Goal: Task Accomplishment & Management: Manage account settings

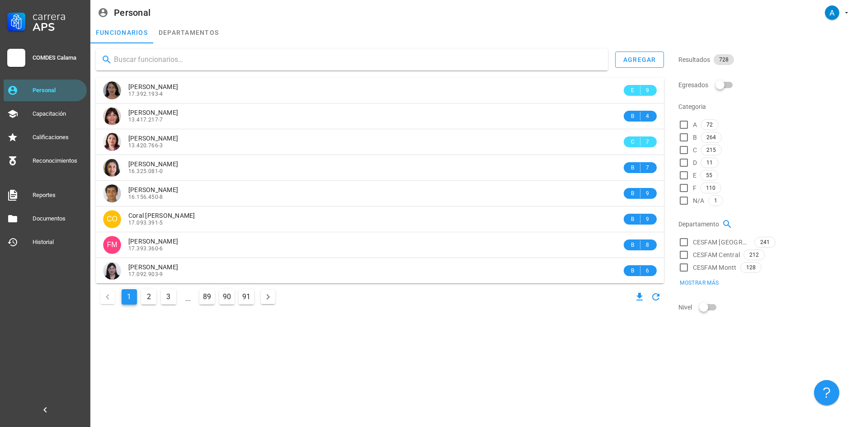
click at [156, 60] on input "text" at bounding box center [357, 59] width 487 height 14
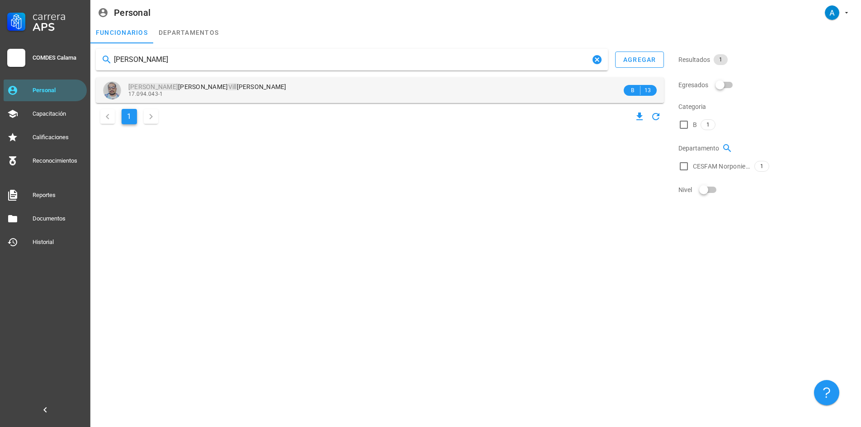
type input "[PERSON_NAME]"
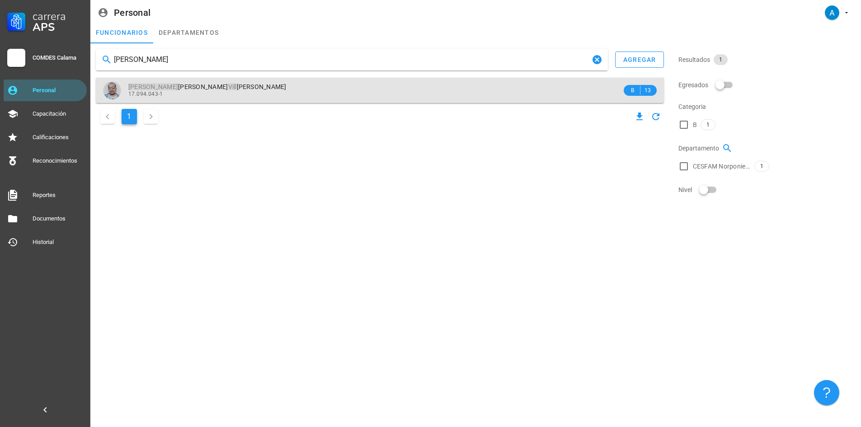
click at [214, 89] on span "[PERSON_NAME]" at bounding box center [207, 86] width 158 height 7
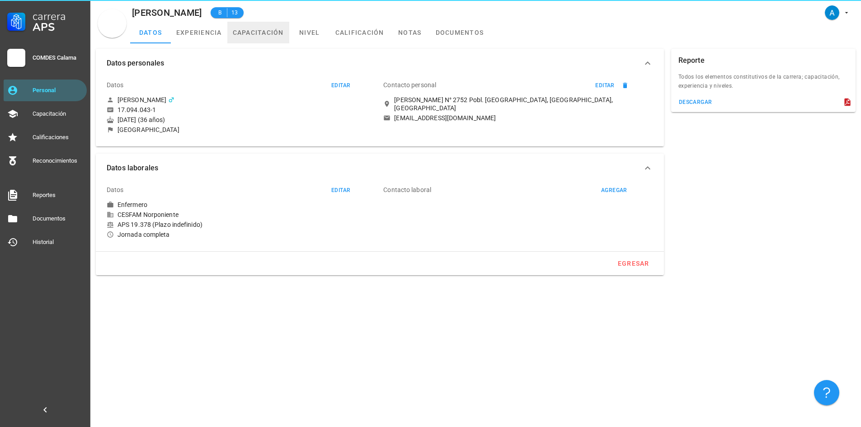
click at [252, 33] on link "capacitación" at bounding box center [258, 33] width 62 height 22
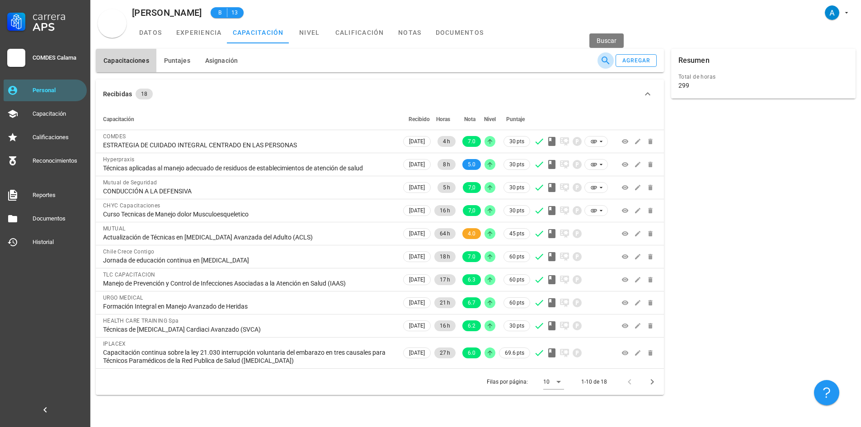
click at [603, 58] on icon "button" at bounding box center [605, 60] width 11 height 11
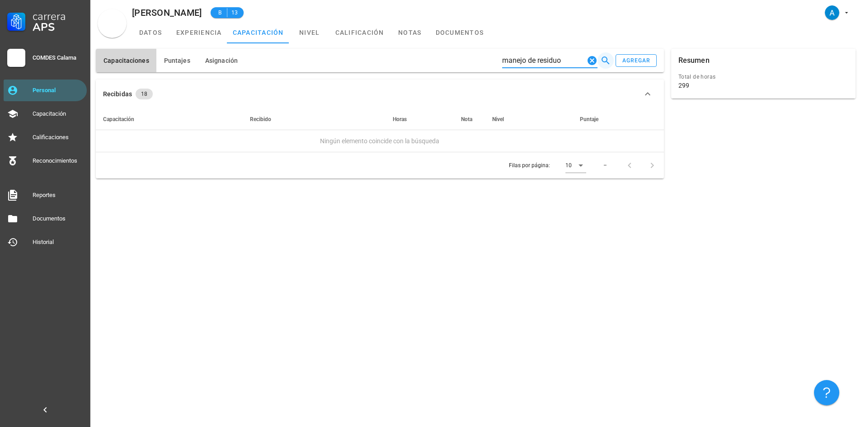
type input "manejo de residuos"
click at [591, 60] on icon "Clear Buscar…" at bounding box center [592, 60] width 9 height 9
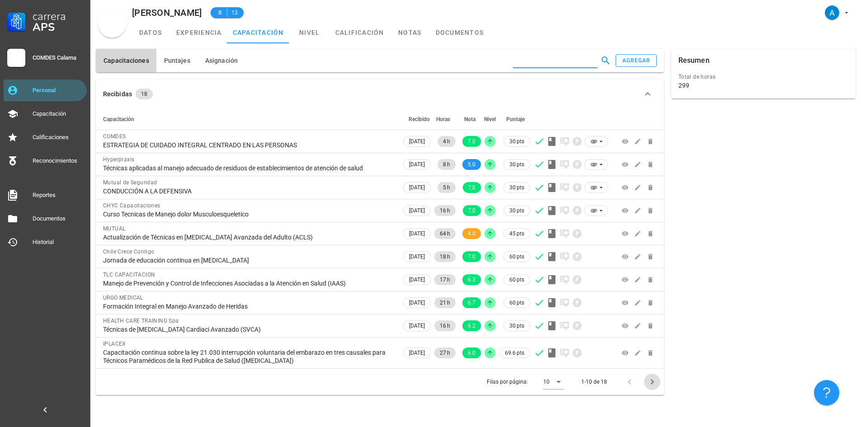
click at [651, 380] on icon "Página siguiente" at bounding box center [652, 382] width 11 height 11
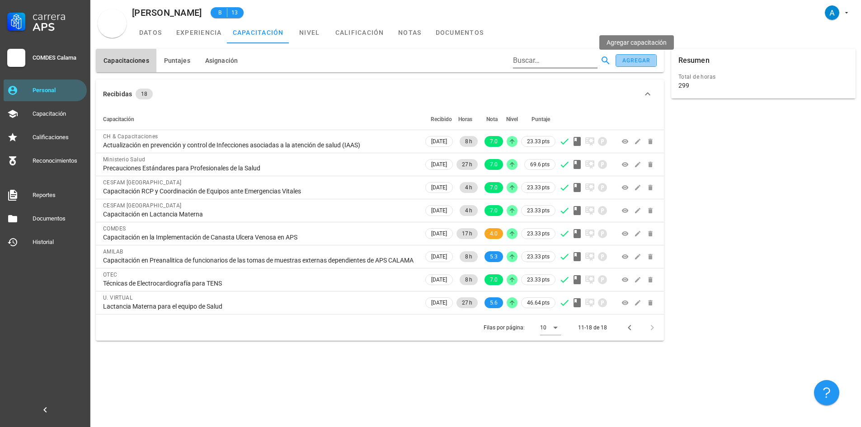
click at [628, 59] on div "agregar" at bounding box center [636, 60] width 29 height 6
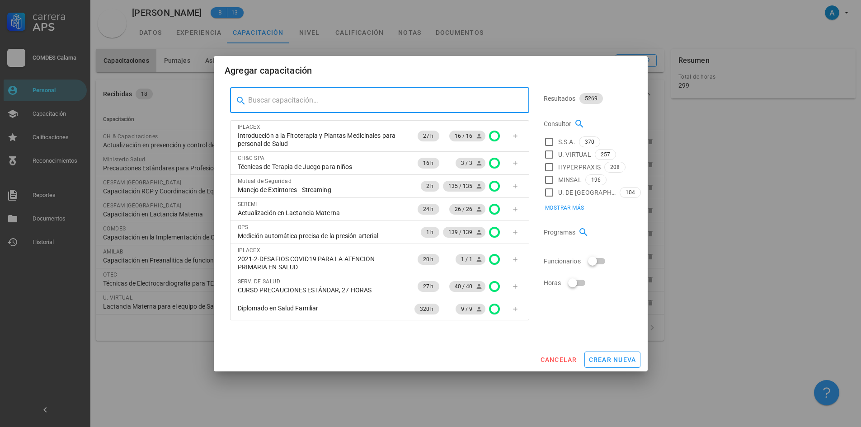
click at [396, 102] on input "text" at bounding box center [385, 100] width 274 height 14
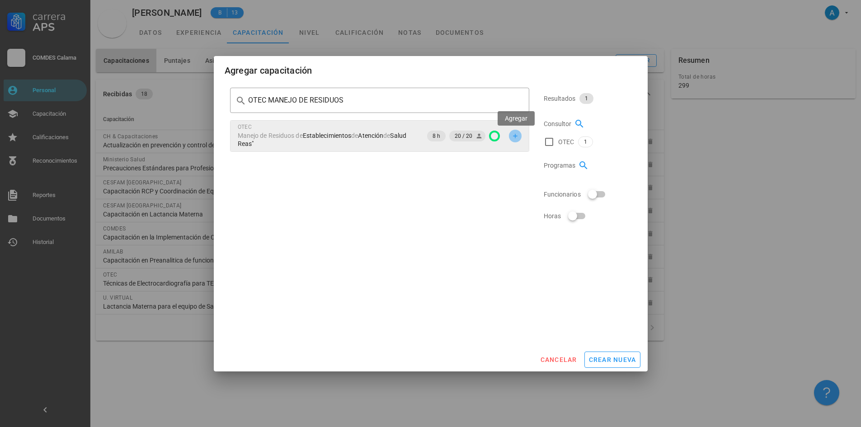
click at [518, 138] on icon "button" at bounding box center [515, 135] width 7 height 7
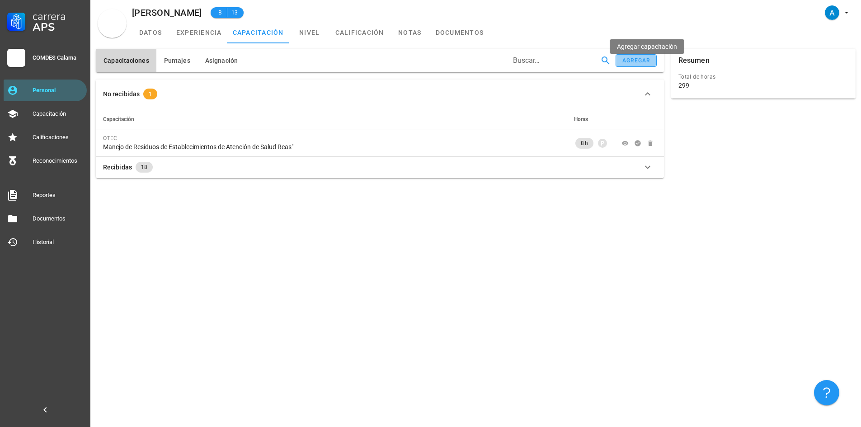
click at [634, 62] on div "agregar" at bounding box center [636, 60] width 29 height 6
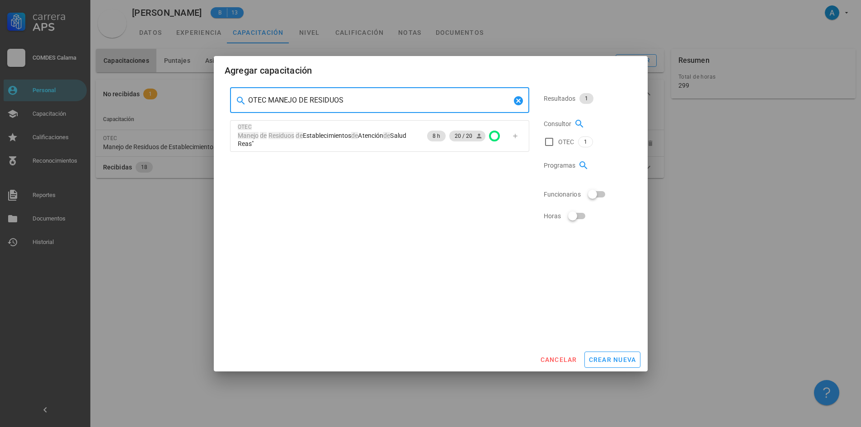
drag, startPoint x: 343, startPoint y: 101, endPoint x: 245, endPoint y: 95, distance: 97.8
click at [245, 95] on div "​ OTEC MANEJO DE RESIDUOS" at bounding box center [379, 100] width 299 height 25
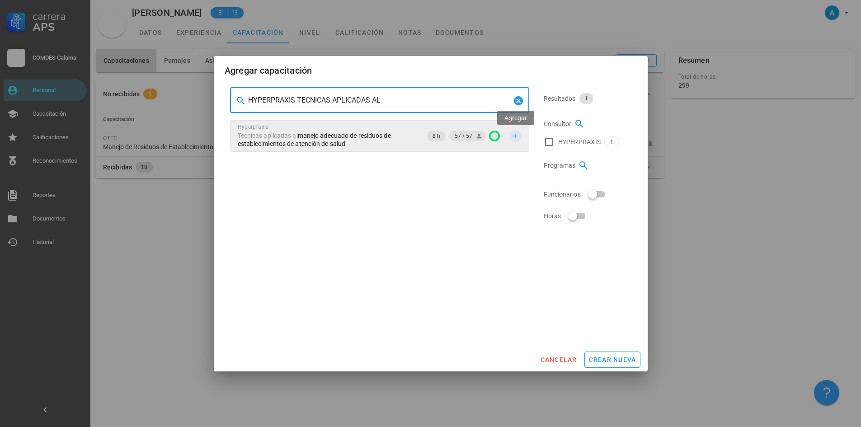
type input "HYPERPRAXIS TECNICAS APLICADAS AL"
click at [513, 137] on icon "button" at bounding box center [515, 135] width 7 height 7
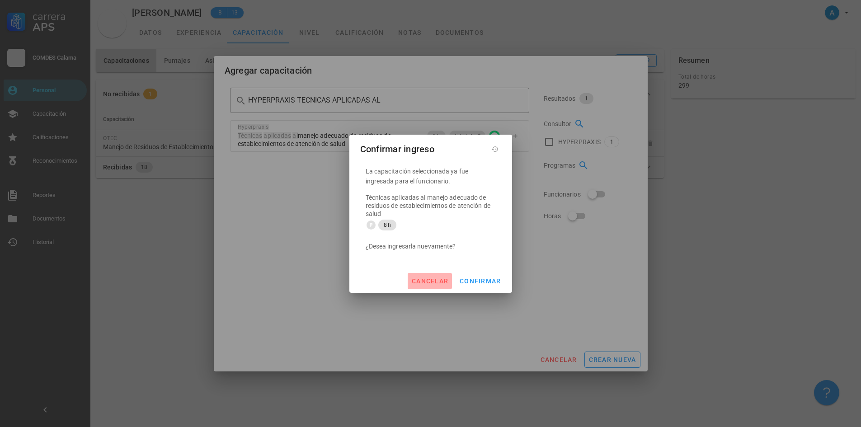
click at [437, 284] on span "cancelar" at bounding box center [429, 281] width 37 height 7
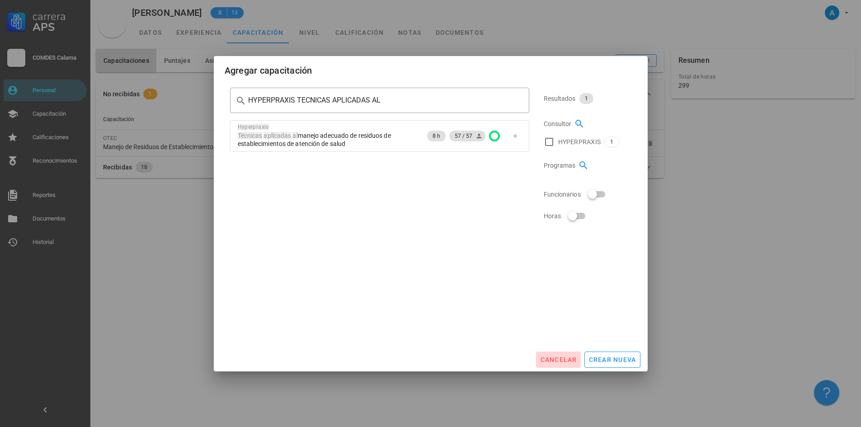
click at [570, 357] on span "cancelar" at bounding box center [558, 359] width 37 height 7
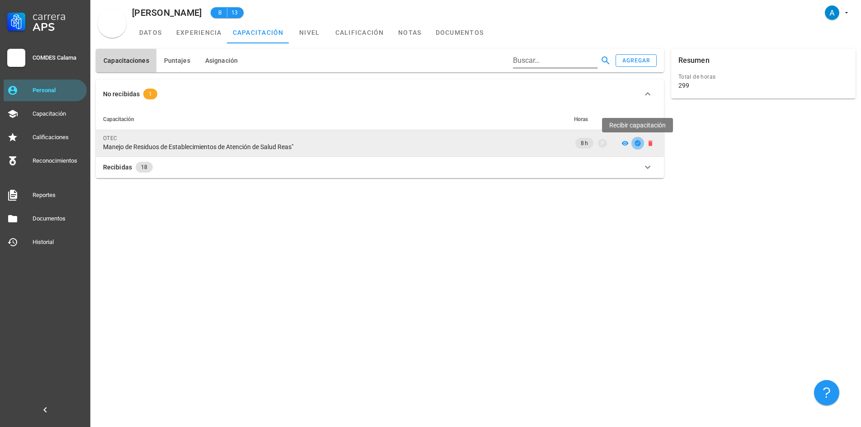
click at [636, 145] on icon "button" at bounding box center [638, 143] width 6 height 6
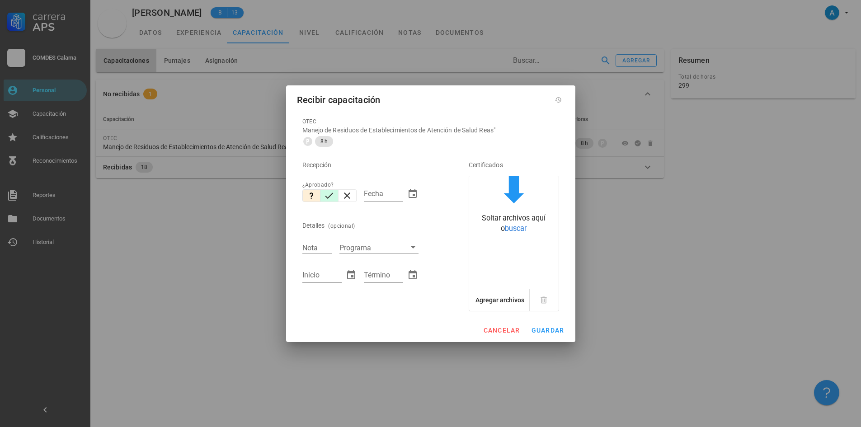
click at [330, 198] on icon "button" at bounding box center [329, 195] width 11 height 11
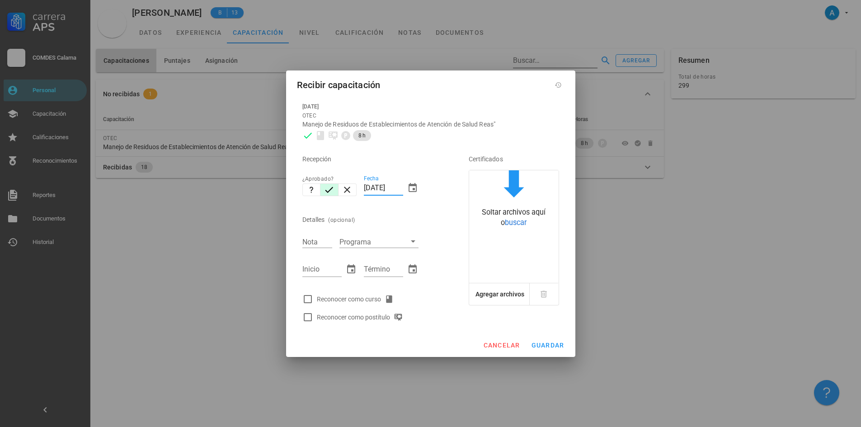
drag, startPoint x: 372, startPoint y: 190, endPoint x: 363, endPoint y: 188, distance: 8.9
click at [363, 188] on div "Fecha [DATE]" at bounding box center [391, 189] width 62 height 39
type input "[DATE]"
click at [322, 244] on input "Nota" at bounding box center [317, 242] width 30 height 12
type input "6,3"
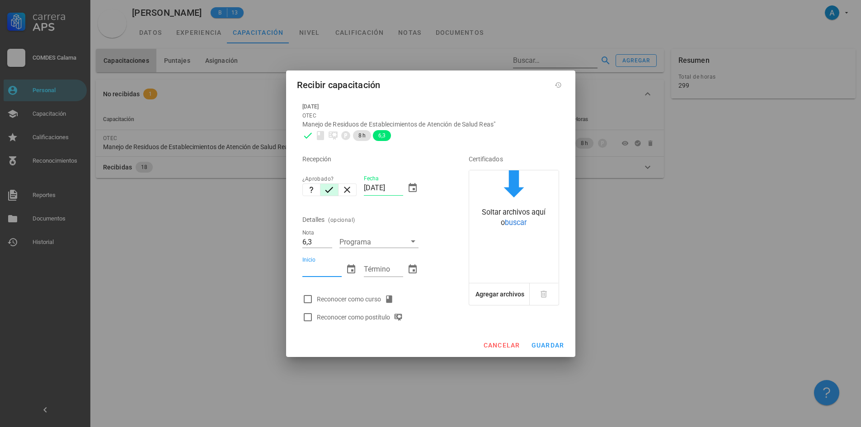
click at [314, 275] on input "Inicio" at bounding box center [321, 269] width 39 height 14
type input "[DATE]"
click at [371, 274] on input "Término" at bounding box center [383, 269] width 39 height 14
type input "[DATE]"
click at [309, 300] on div at bounding box center [307, 299] width 15 height 15
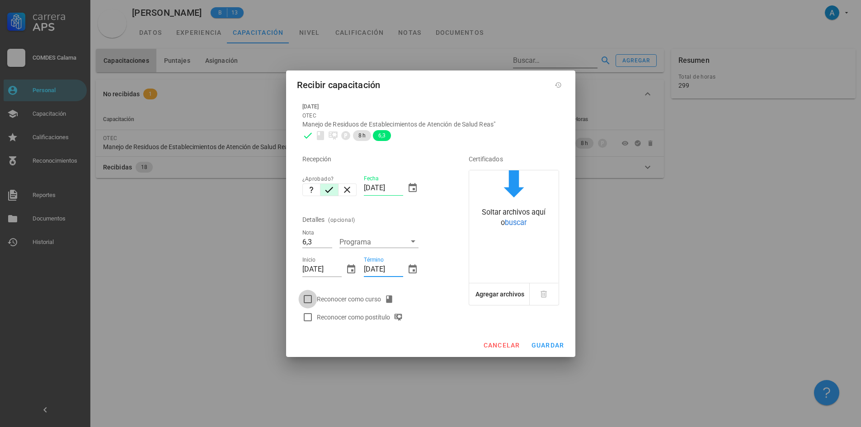
checkbox input "true"
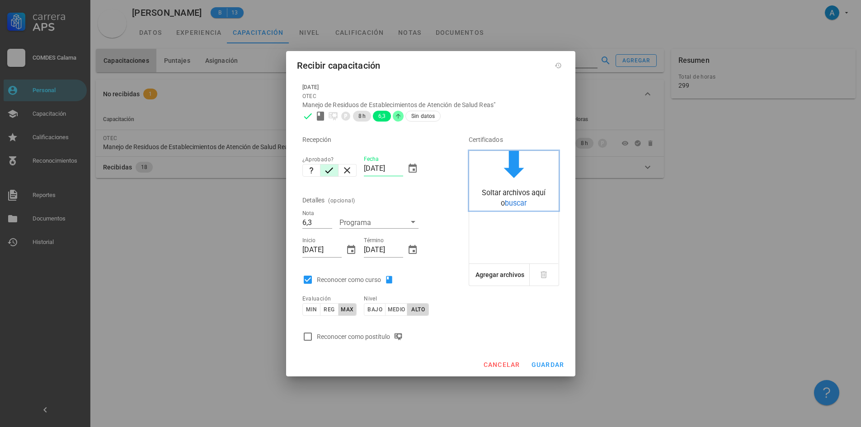
click at [507, 207] on span "buscar" at bounding box center [516, 203] width 22 height 9
click at [516, 201] on span "buscar" at bounding box center [516, 203] width 22 height 9
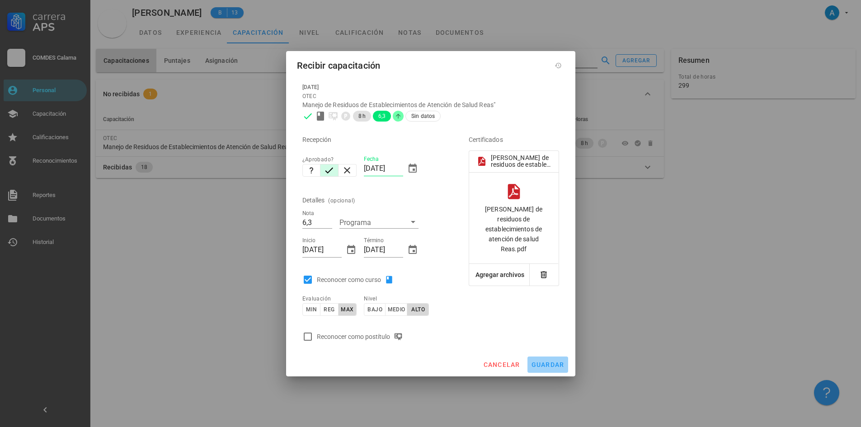
click at [542, 363] on span "guardar" at bounding box center [547, 364] width 33 height 7
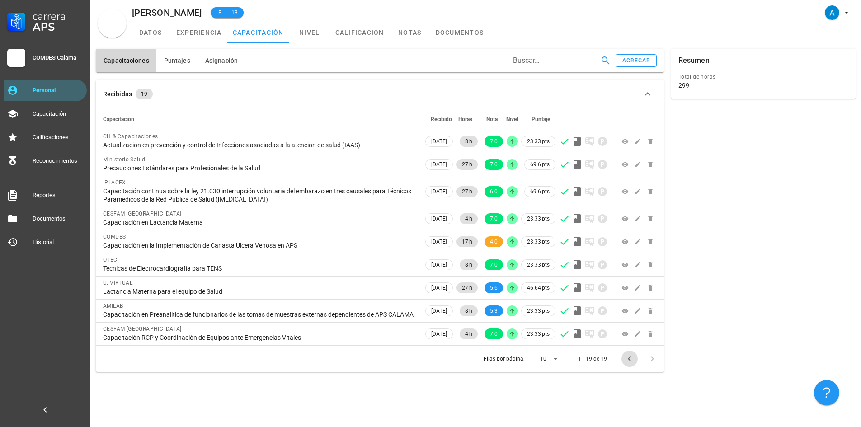
click at [631, 364] on icon "Página anterior" at bounding box center [629, 359] width 11 height 11
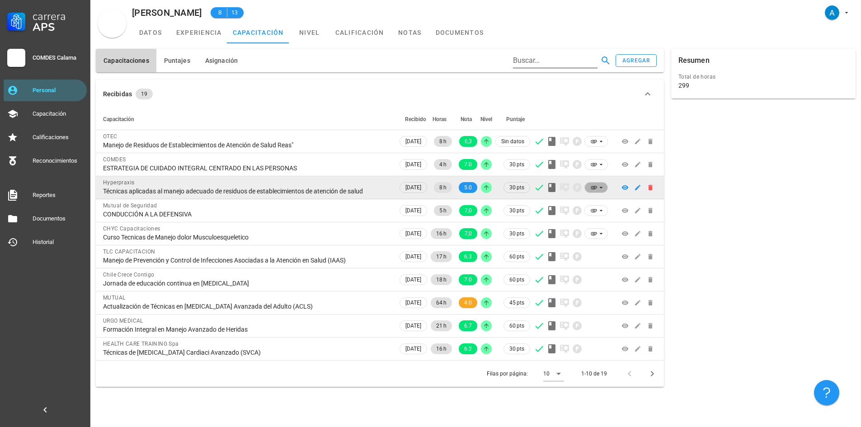
click at [599, 188] on icon at bounding box center [601, 187] width 7 height 7
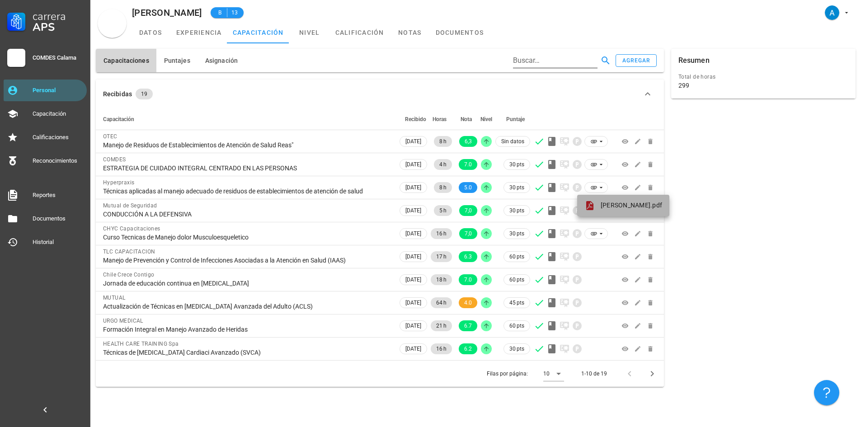
click at [611, 203] on span "[PERSON_NAME].pdf" at bounding box center [631, 205] width 61 height 7
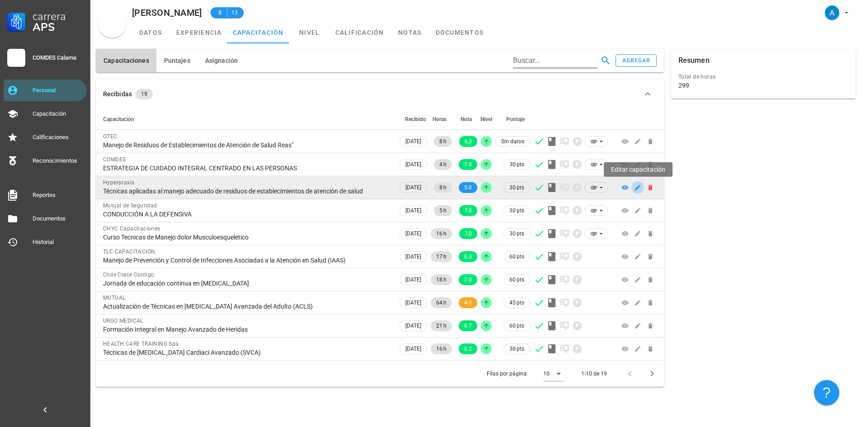
click at [638, 187] on icon "button" at bounding box center [637, 187] width 5 height 5
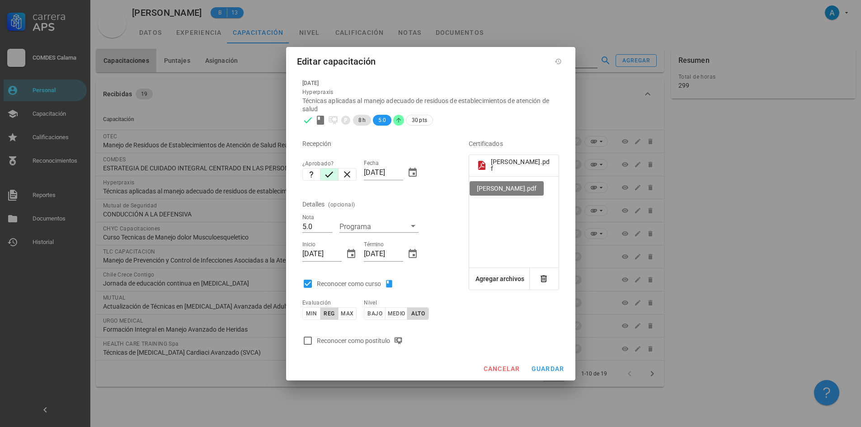
click at [516, 166] on div "[PERSON_NAME].pdf" at bounding box center [521, 166] width 61 height 14
click at [511, 166] on div "[PERSON_NAME].pdf" at bounding box center [521, 166] width 61 height 14
click at [506, 164] on div "[PERSON_NAME].pdf" at bounding box center [521, 166] width 61 height 14
click at [503, 373] on button "cancelar" at bounding box center [501, 369] width 44 height 16
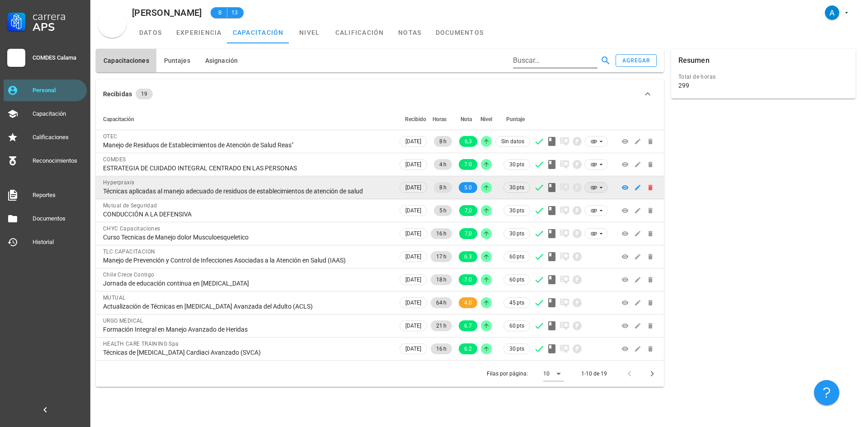
click at [593, 190] on icon at bounding box center [593, 187] width 7 height 7
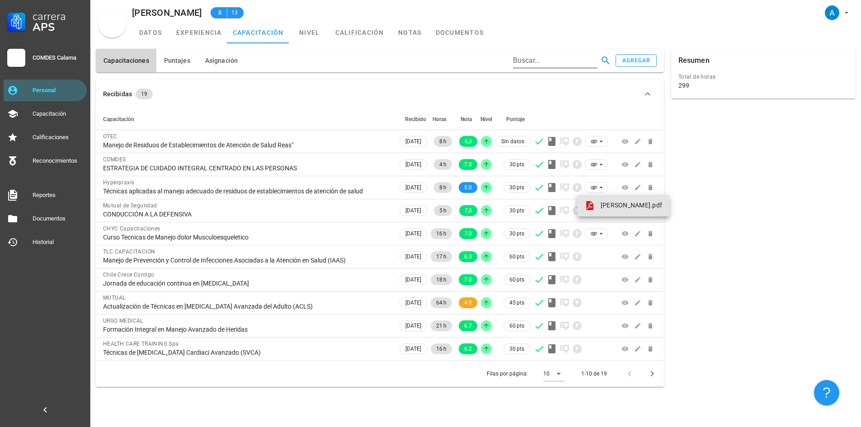
click at [600, 203] on div "[PERSON_NAME].pdf" at bounding box center [624, 205] width 78 height 11
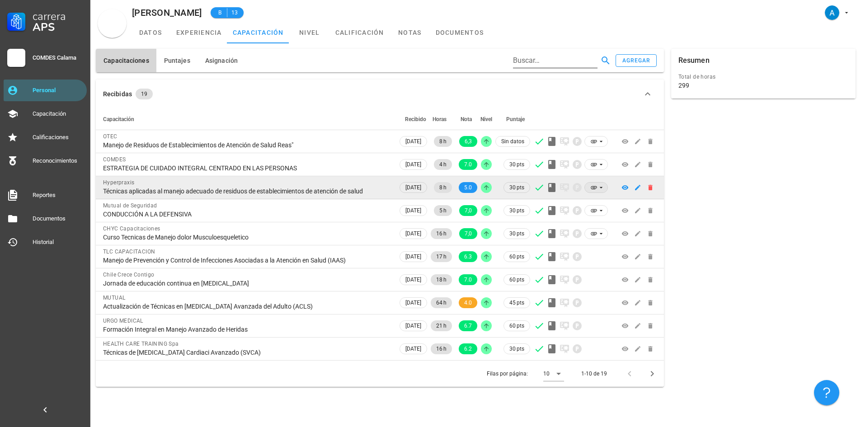
click at [595, 187] on icon at bounding box center [594, 187] width 6 height 3
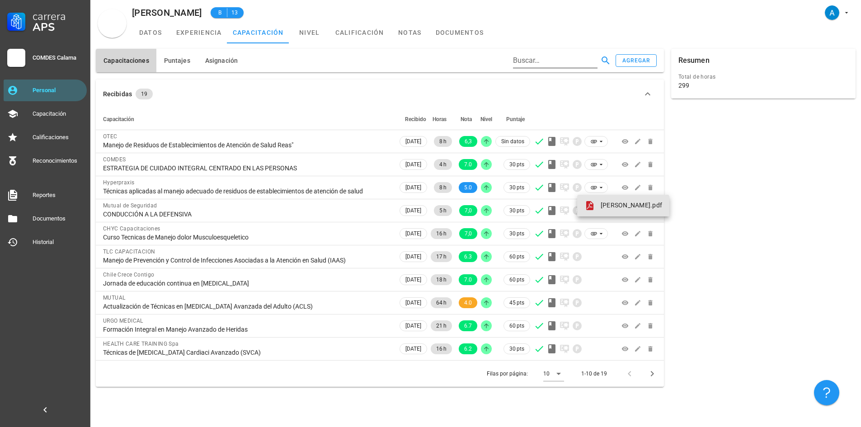
click at [605, 211] on link "[PERSON_NAME].pdf" at bounding box center [623, 206] width 92 height 22
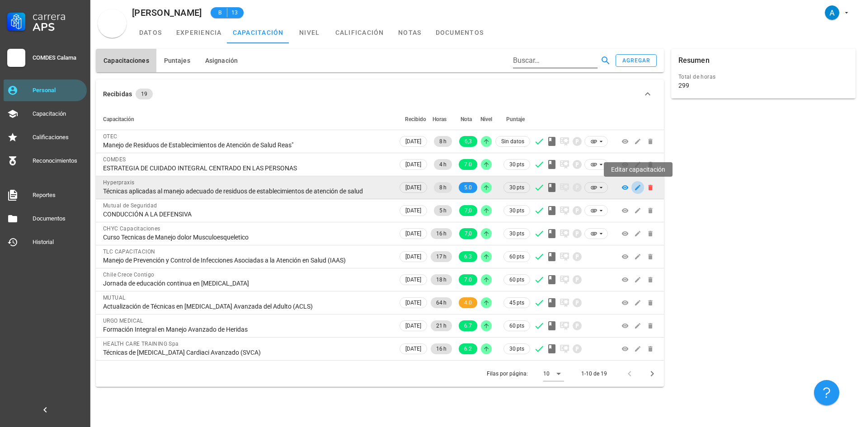
click at [640, 185] on icon "button" at bounding box center [637, 187] width 7 height 7
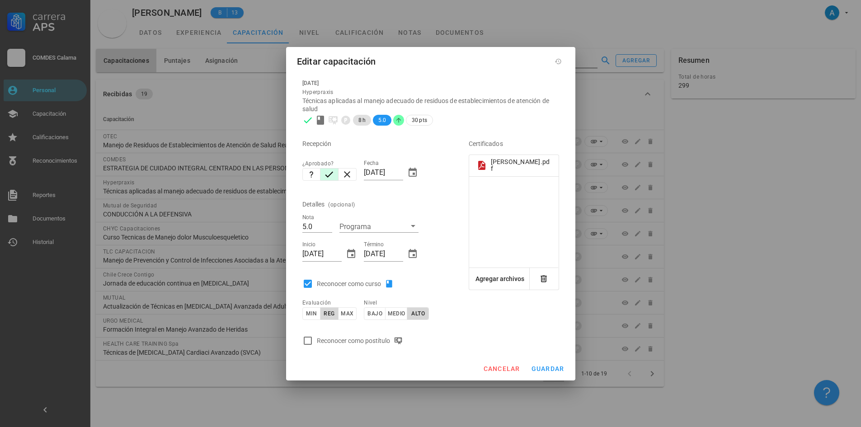
click at [496, 217] on div at bounding box center [514, 222] width 90 height 91
click at [512, 368] on span "cancelar" at bounding box center [501, 368] width 37 height 7
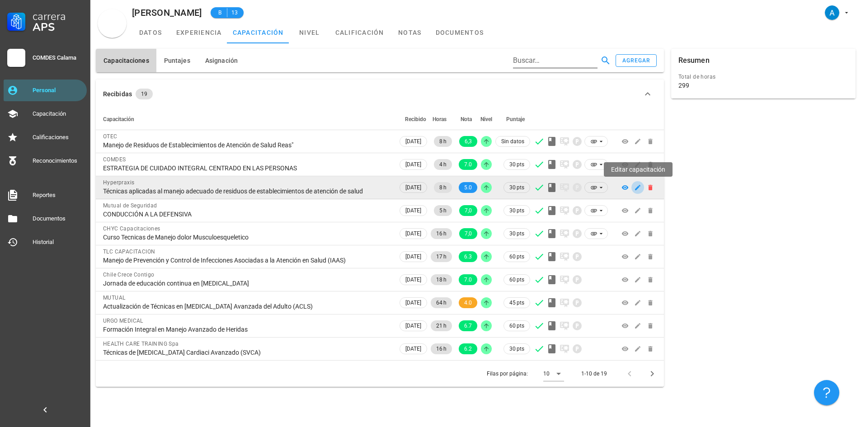
click at [640, 188] on icon "button" at bounding box center [637, 187] width 7 height 7
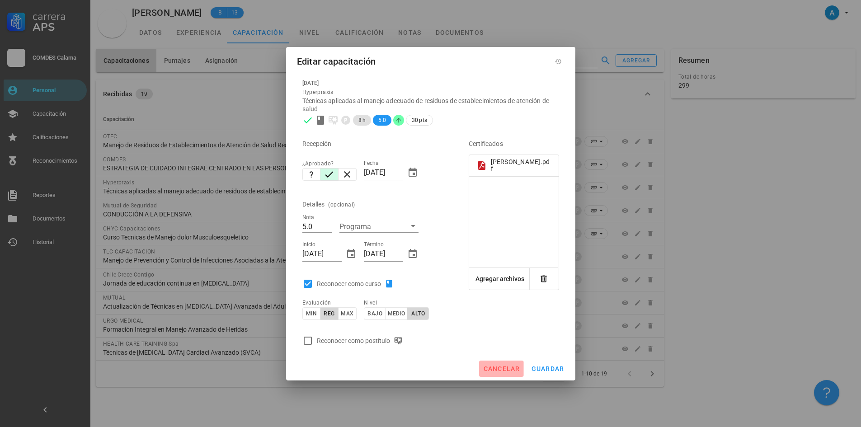
click at [500, 367] on span "cancelar" at bounding box center [501, 368] width 37 height 7
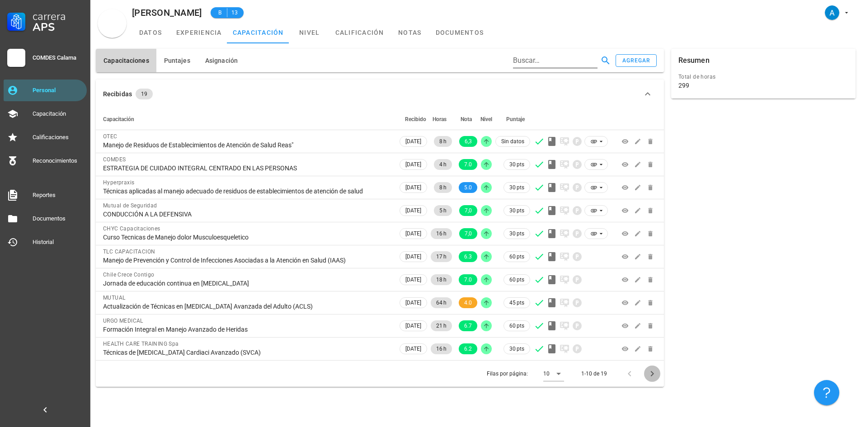
click at [652, 376] on icon "Página siguiente" at bounding box center [652, 373] width 11 height 11
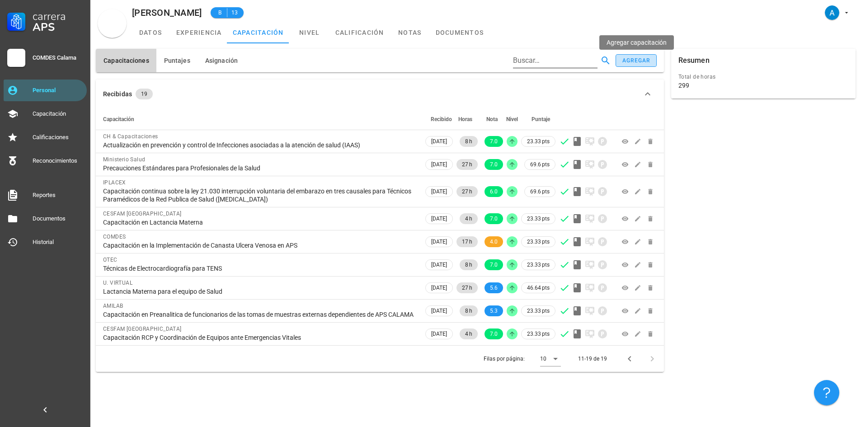
click at [630, 60] on div "agregar" at bounding box center [636, 60] width 29 height 6
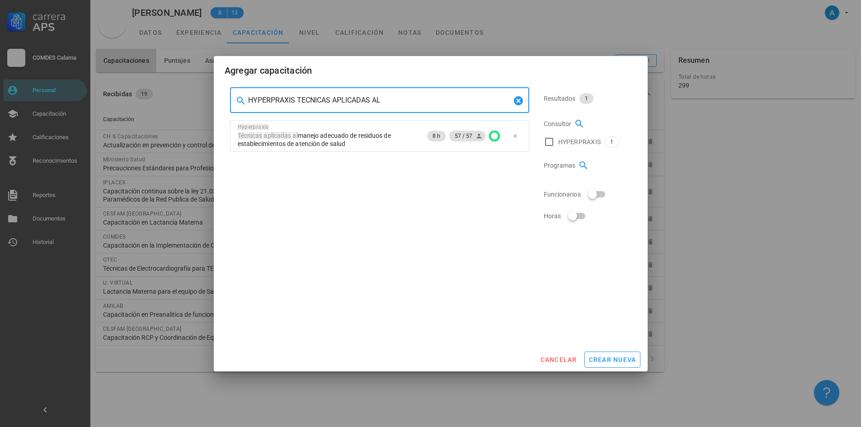
drag, startPoint x: 387, startPoint y: 101, endPoint x: 247, endPoint y: 98, distance: 140.2
click at [247, 98] on div "​ HYPERPRAXIS TECNICAS APLICADAS AL" at bounding box center [379, 100] width 299 height 25
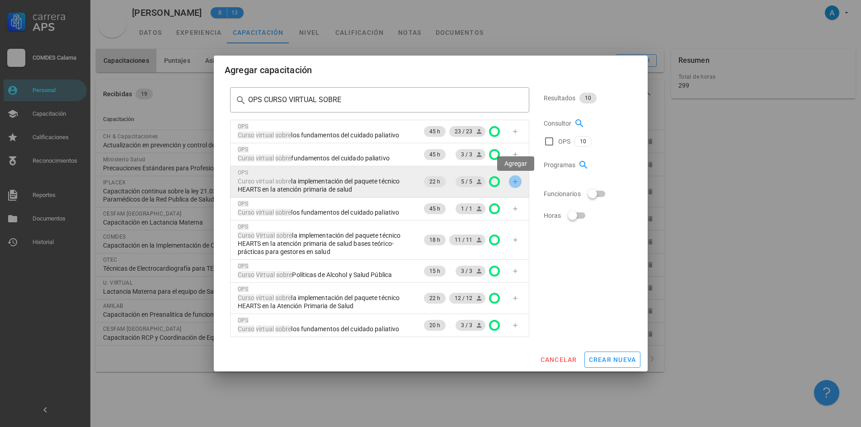
click at [516, 184] on icon "button" at bounding box center [515, 181] width 7 height 7
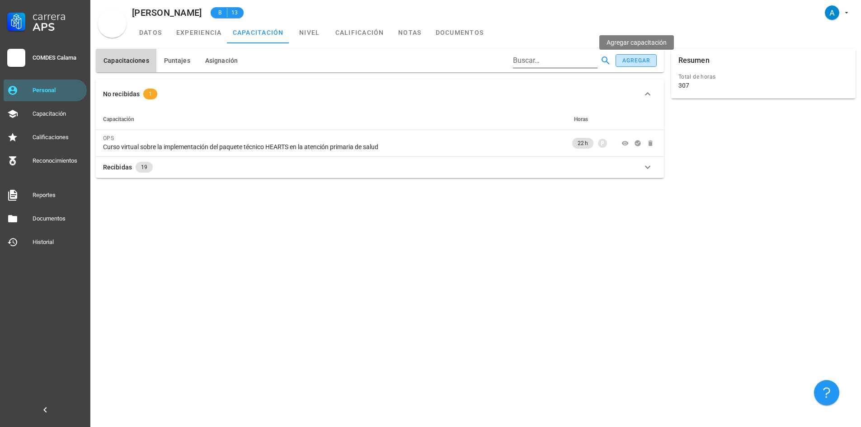
click at [654, 58] on button "agregar" at bounding box center [636, 60] width 41 height 13
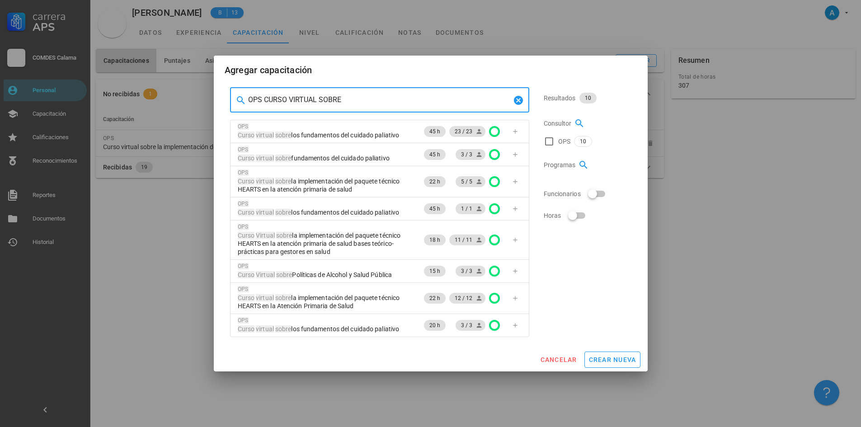
drag, startPoint x: 345, startPoint y: 102, endPoint x: 264, endPoint y: 97, distance: 82.0
click at [264, 97] on input "OPS CURSO VIRTUAL SOBRE" at bounding box center [379, 100] width 263 height 14
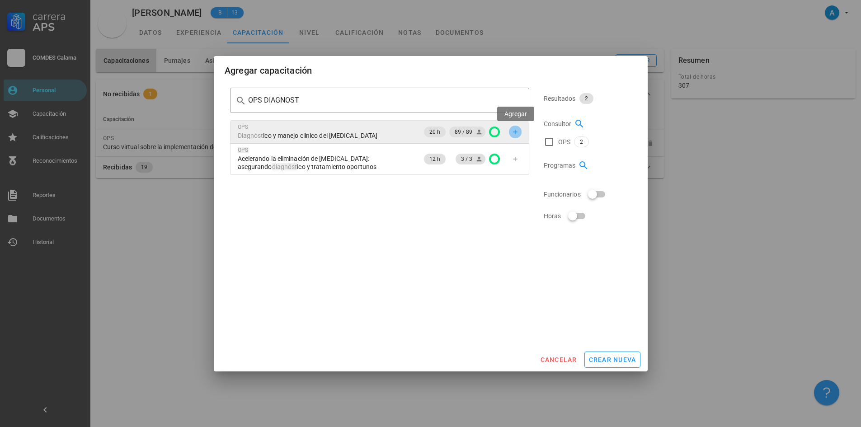
click at [515, 131] on icon "button" at bounding box center [515, 132] width 4 height 4
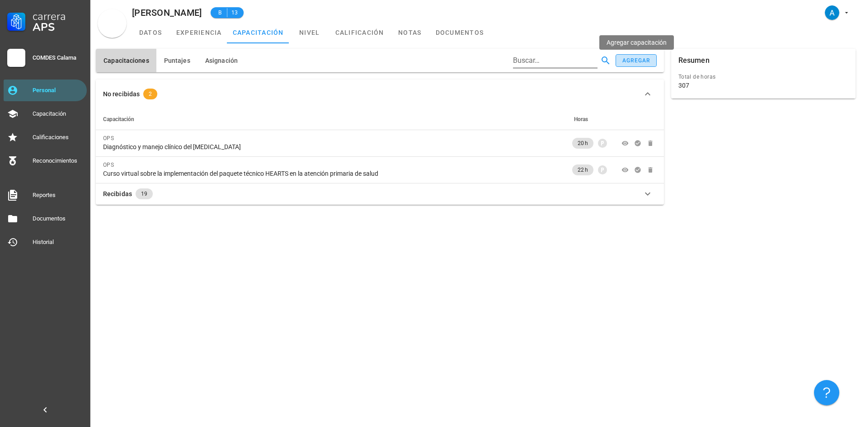
click at [620, 61] on button "agregar" at bounding box center [636, 60] width 41 height 13
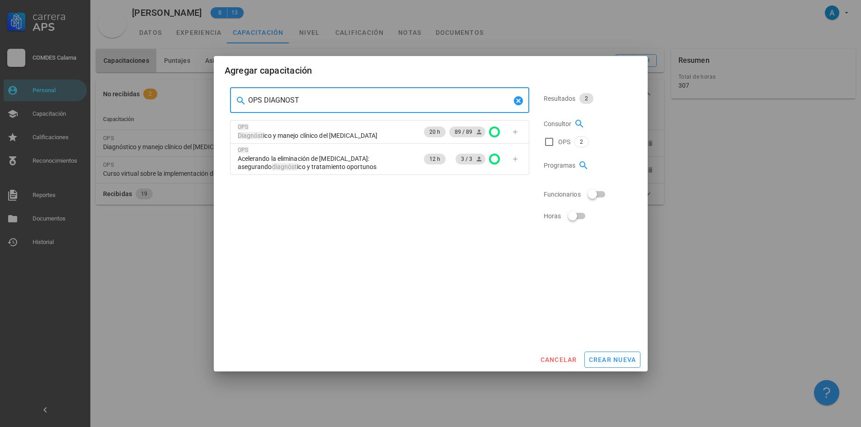
drag, startPoint x: 300, startPoint y: 99, endPoint x: 264, endPoint y: 97, distance: 36.2
click at [264, 97] on input "OPS DIAGNOST" at bounding box center [379, 100] width 263 height 14
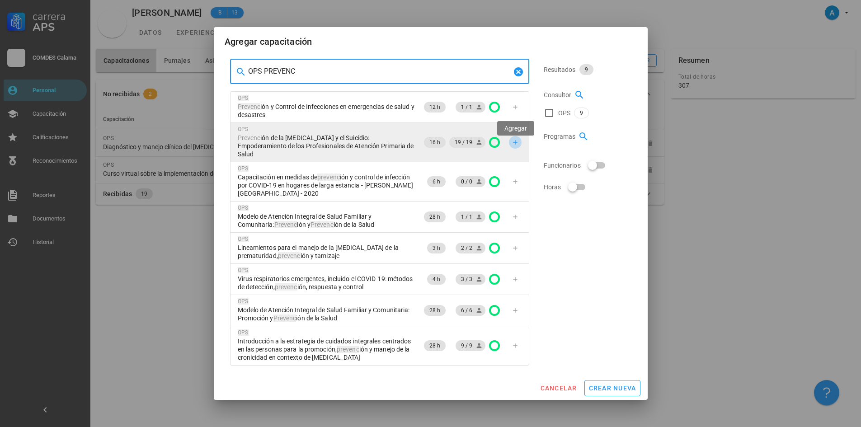
click at [513, 145] on icon "button" at bounding box center [515, 142] width 7 height 7
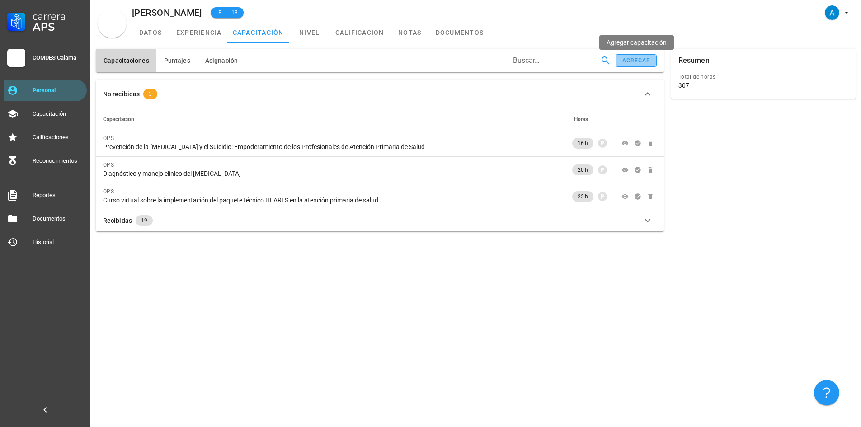
click at [625, 57] on button "agregar" at bounding box center [636, 60] width 41 height 13
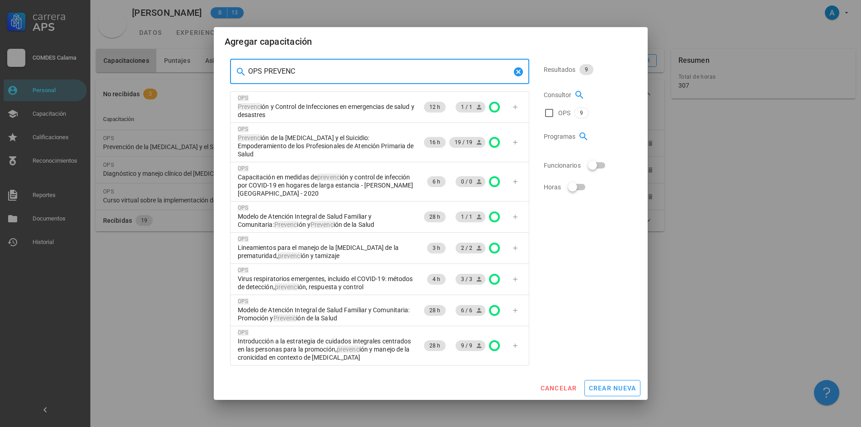
drag, startPoint x: 296, startPoint y: 80, endPoint x: 249, endPoint y: 79, distance: 46.6
click at [249, 79] on input "OPS PREVENC" at bounding box center [379, 71] width 263 height 14
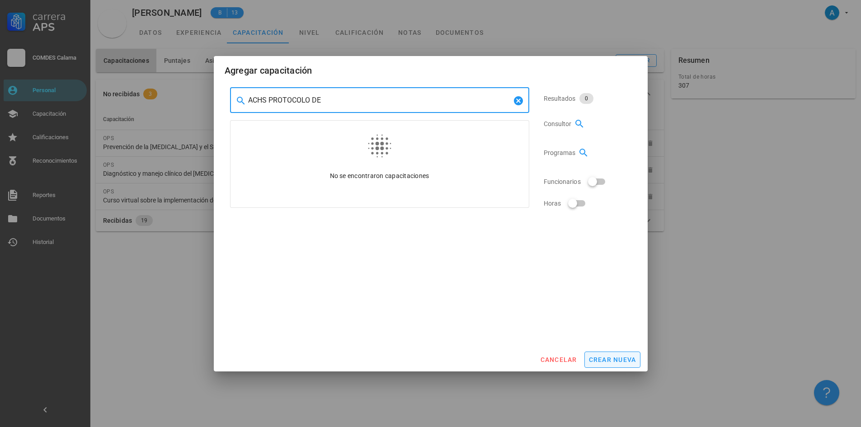
type input "ACHS PROTOCOLO DE"
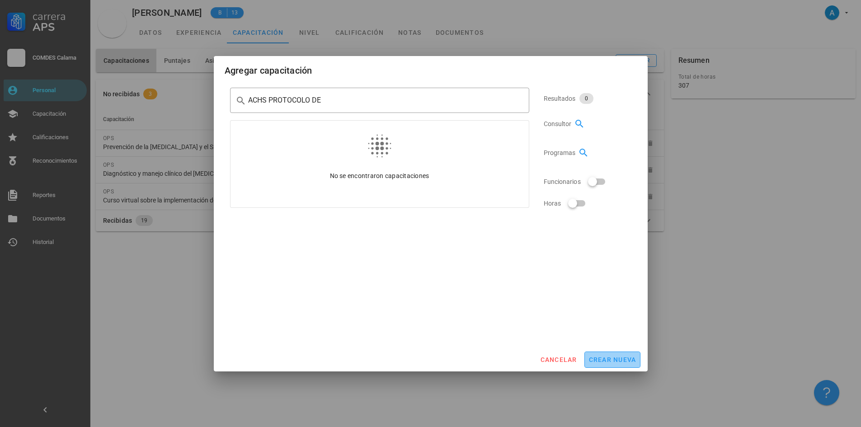
click at [629, 363] on span "crear nueva" at bounding box center [613, 359] width 48 height 7
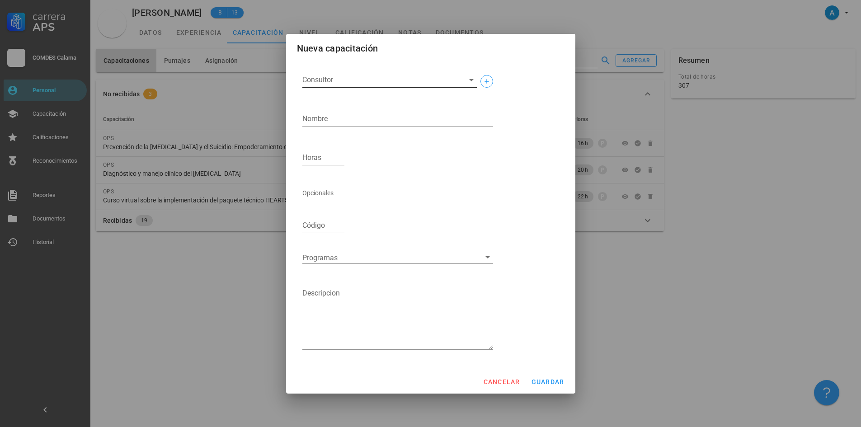
click at [366, 79] on input "Consultor" at bounding box center [382, 80] width 160 height 14
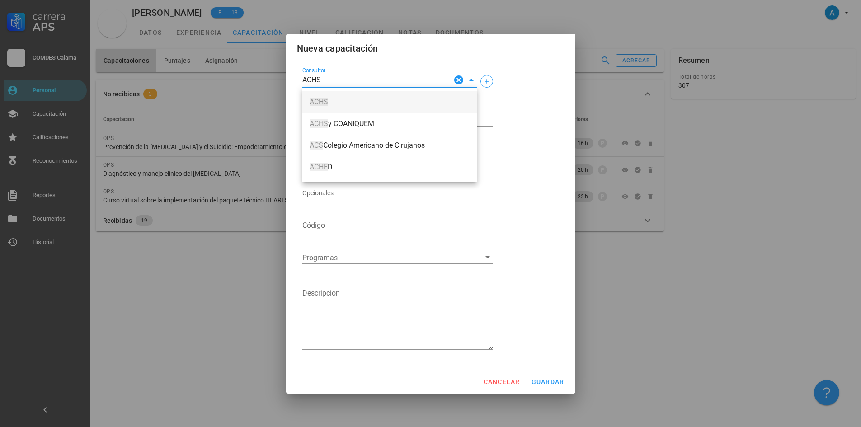
click at [322, 104] on mark "ACHS" at bounding box center [319, 102] width 19 height 9
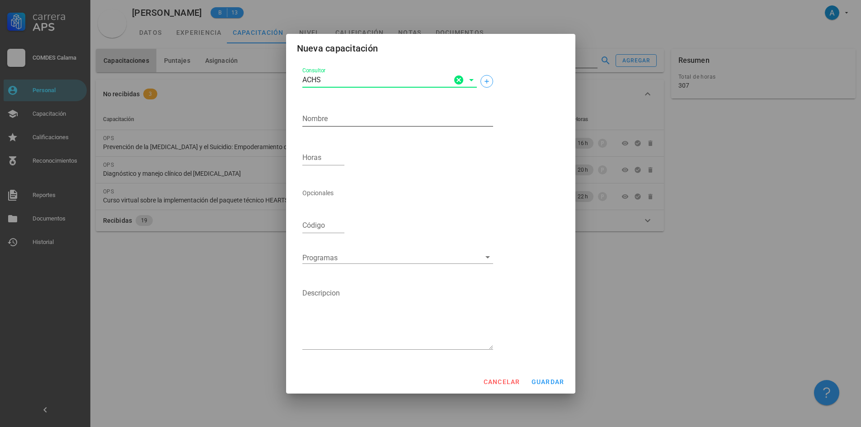
type input "ACHS"
click at [325, 118] on textarea "Nombre" at bounding box center [397, 119] width 191 height 14
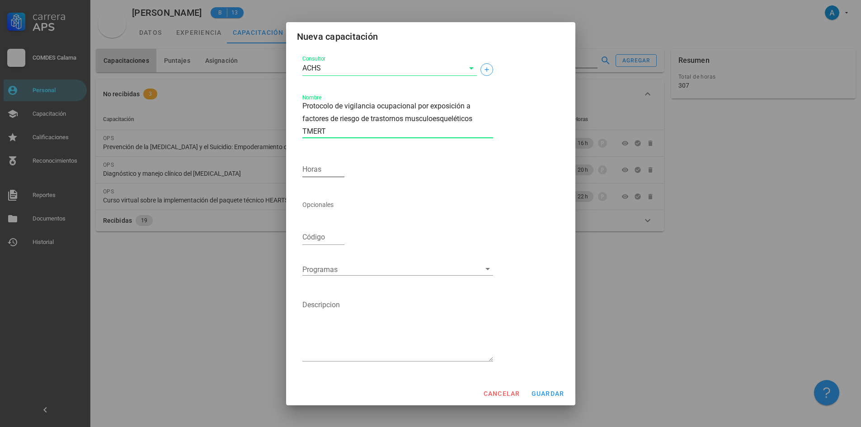
type textarea "Protocolo de vigilancia ocupacional por exposición a factores de riesgo de tras…"
click at [327, 168] on input "Horas" at bounding box center [323, 169] width 42 height 14
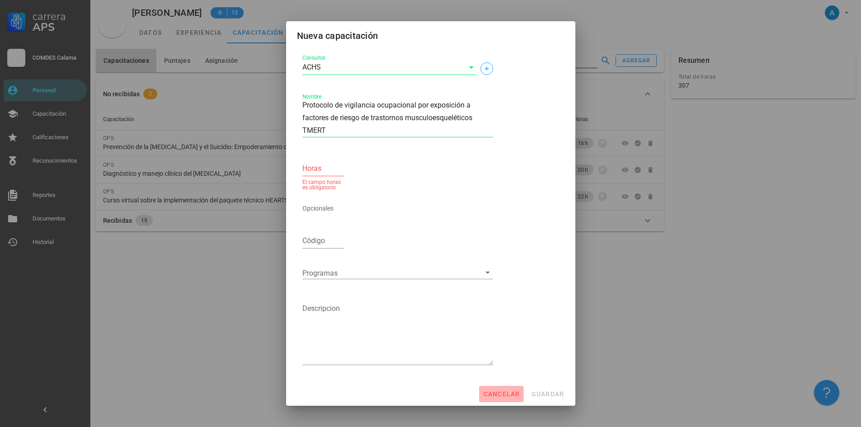
click at [505, 394] on span "cancelar" at bounding box center [501, 394] width 37 height 7
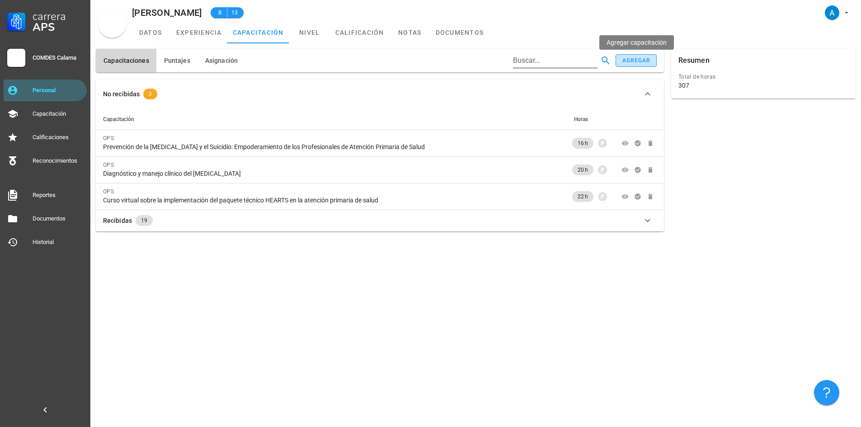
click at [640, 62] on div "agregar" at bounding box center [636, 60] width 29 height 6
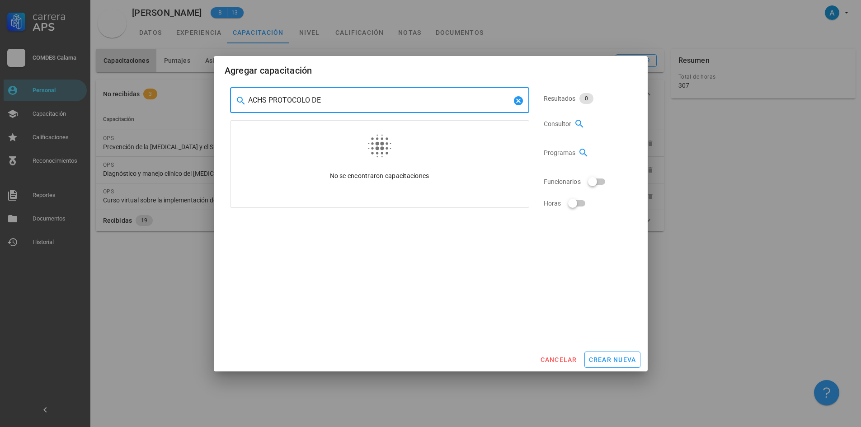
drag, startPoint x: 320, startPoint y: 99, endPoint x: 249, endPoint y: 106, distance: 71.3
click at [249, 106] on input "ACHS PROTOCOLO DE" at bounding box center [379, 100] width 263 height 14
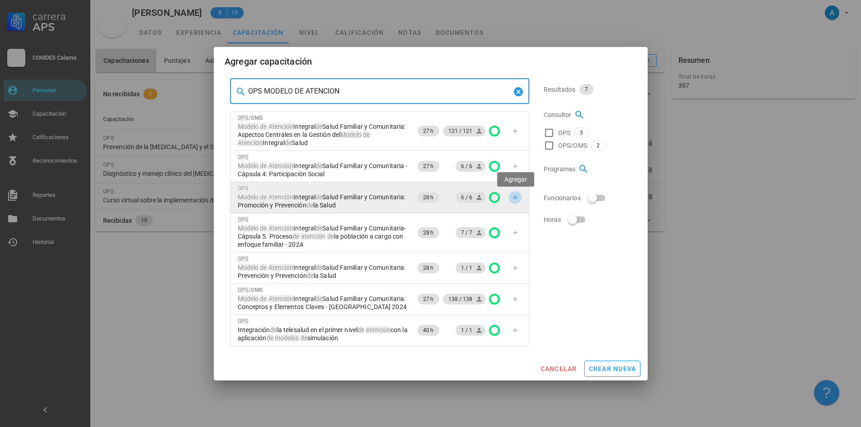
click at [513, 194] on icon "button" at bounding box center [515, 197] width 7 height 7
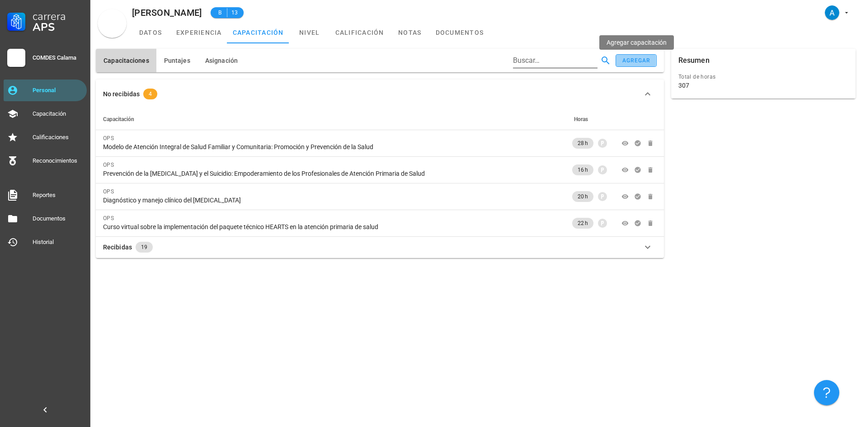
click at [642, 64] on button "agregar" at bounding box center [636, 60] width 41 height 13
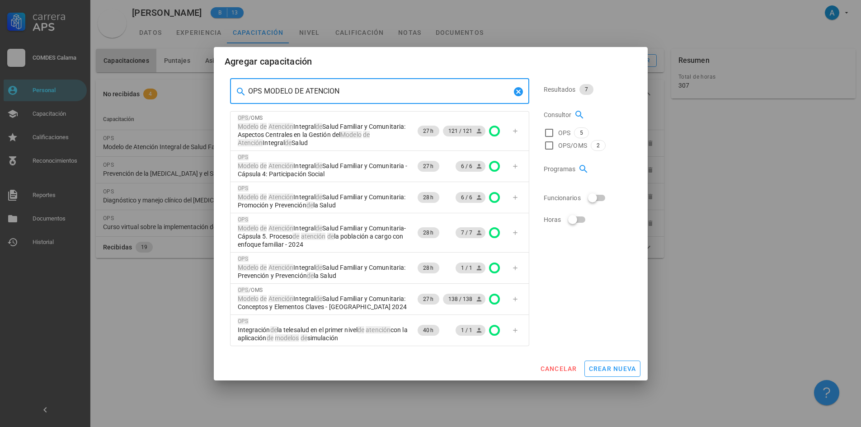
drag, startPoint x: 344, startPoint y: 90, endPoint x: 239, endPoint y: 87, distance: 104.5
click at [239, 87] on div "​ OPS MODELO DE ATENCION" at bounding box center [379, 91] width 299 height 25
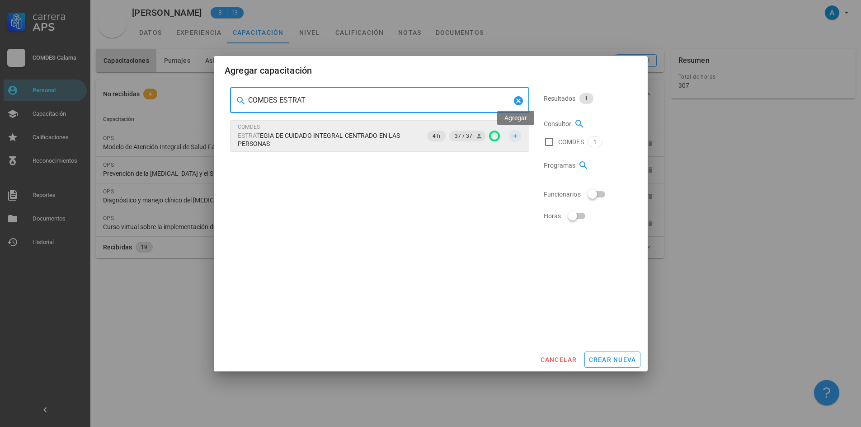
type input "COMDES ESTRAT"
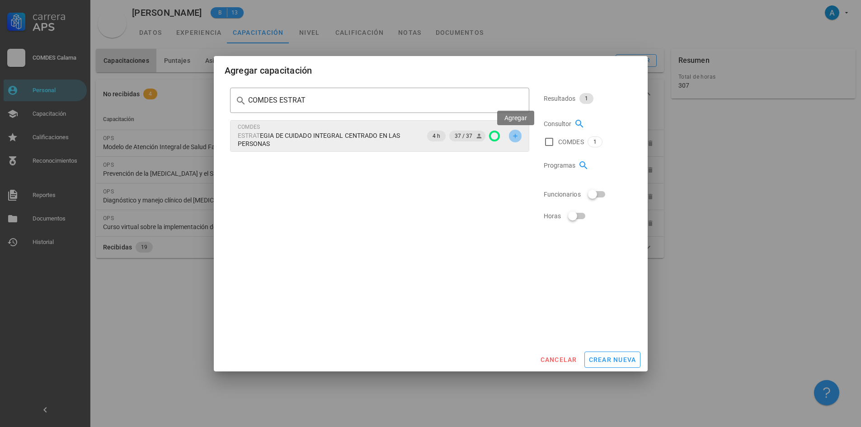
click at [516, 134] on icon "button" at bounding box center [515, 135] width 7 height 7
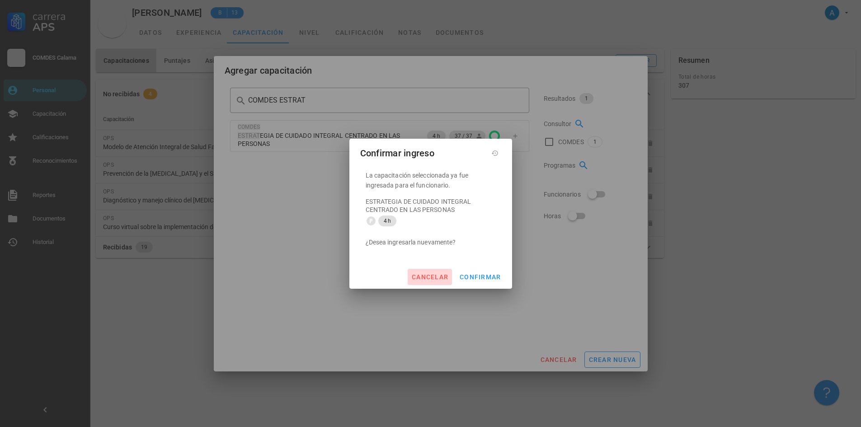
click at [434, 275] on span "cancelar" at bounding box center [429, 277] width 37 height 7
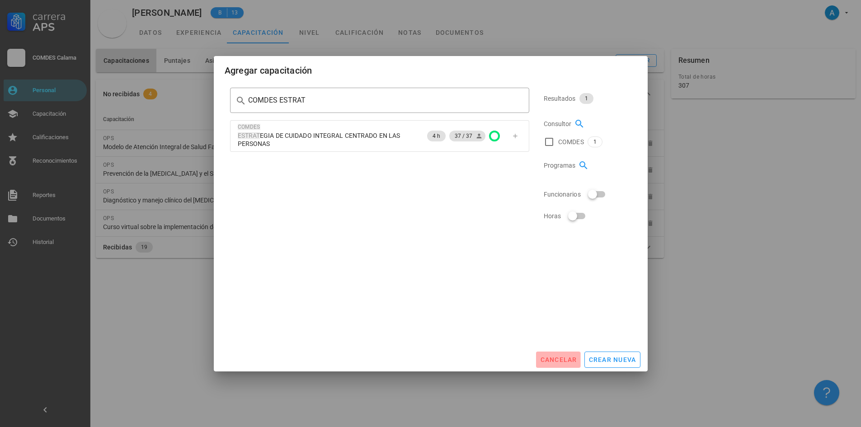
click at [555, 355] on button "cancelar" at bounding box center [558, 360] width 44 height 16
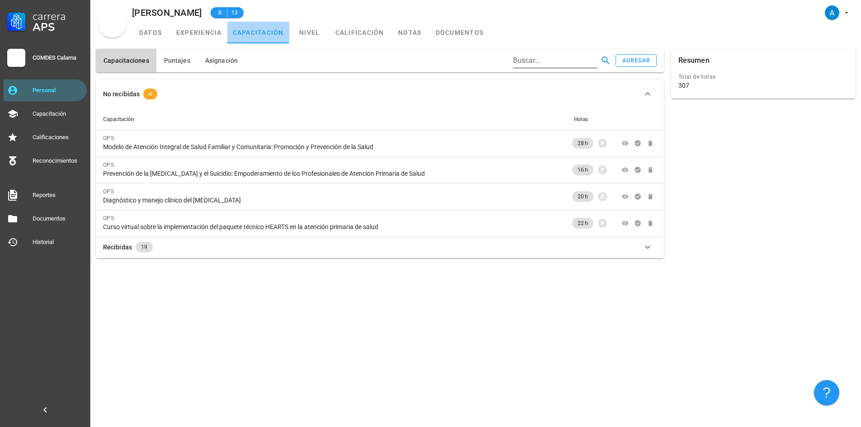
click at [253, 36] on link "capacitación" at bounding box center [258, 33] width 62 height 22
click at [247, 34] on link "capacitación" at bounding box center [258, 33] width 62 height 22
click at [71, 88] on div "Personal" at bounding box center [58, 90] width 51 height 7
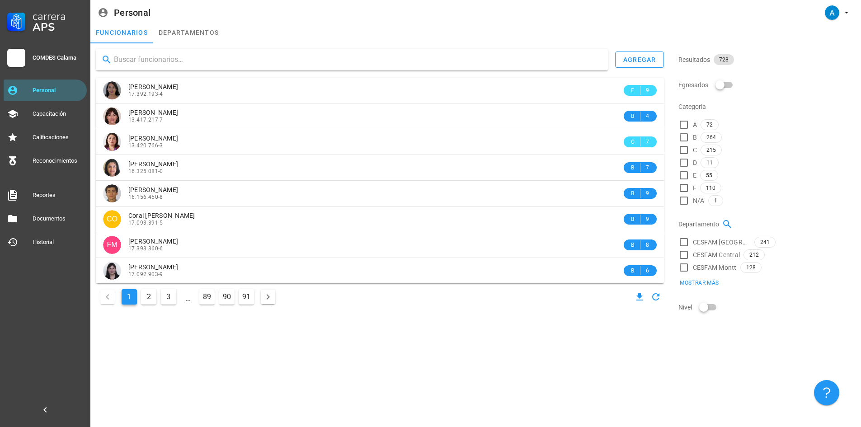
click at [140, 61] on input "text" at bounding box center [357, 59] width 487 height 14
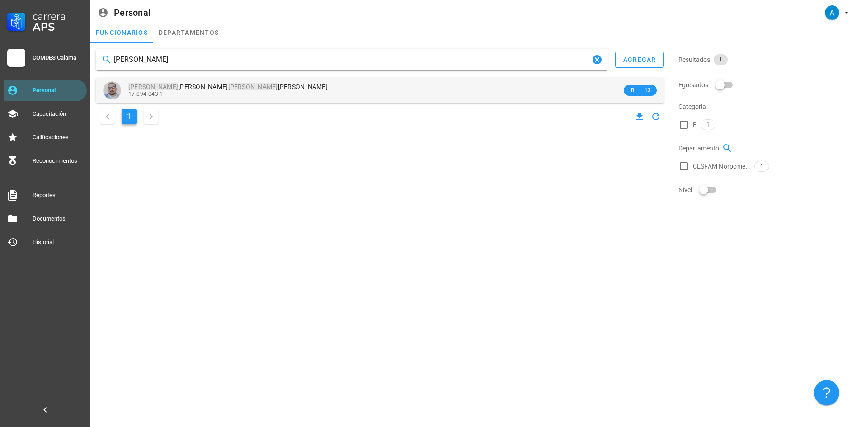
type input "[PERSON_NAME]"
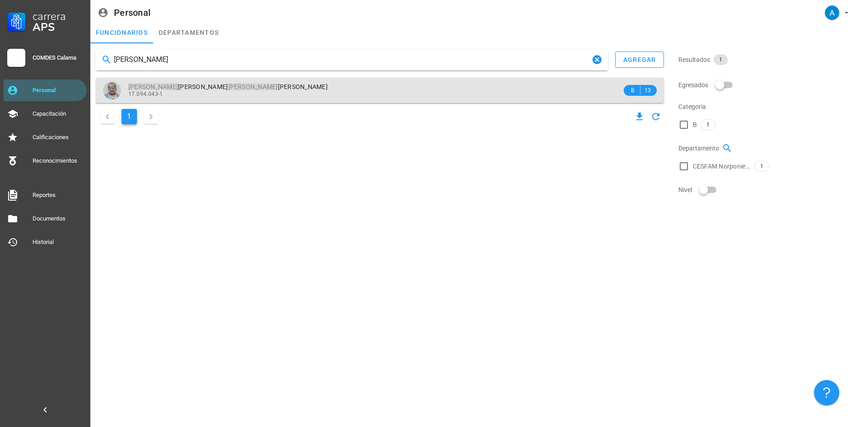
click at [198, 86] on span "[PERSON_NAME] [PERSON_NAME]" at bounding box center [227, 86] width 199 height 7
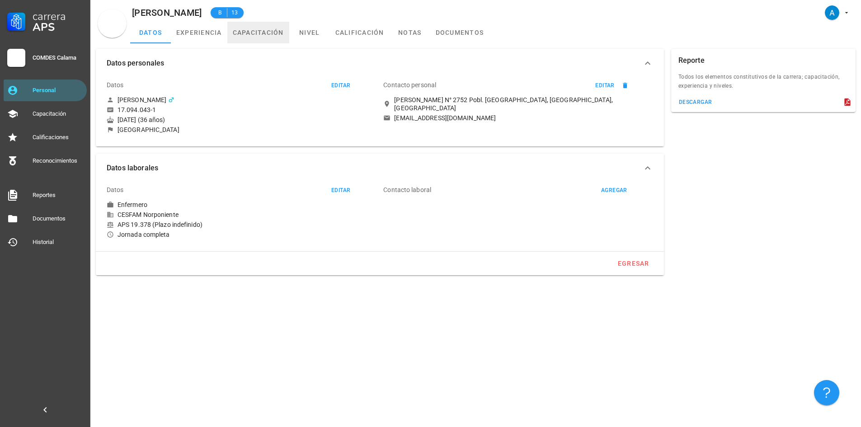
click at [243, 34] on link "capacitación" at bounding box center [258, 33] width 62 height 22
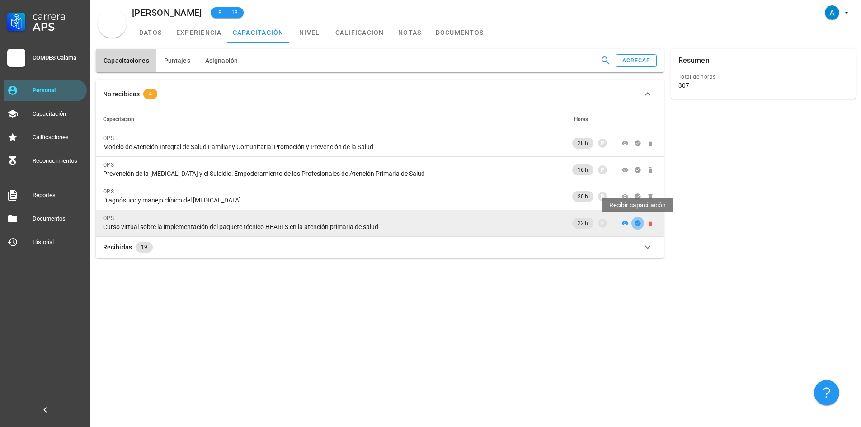
click at [639, 226] on icon "button" at bounding box center [637, 223] width 7 height 7
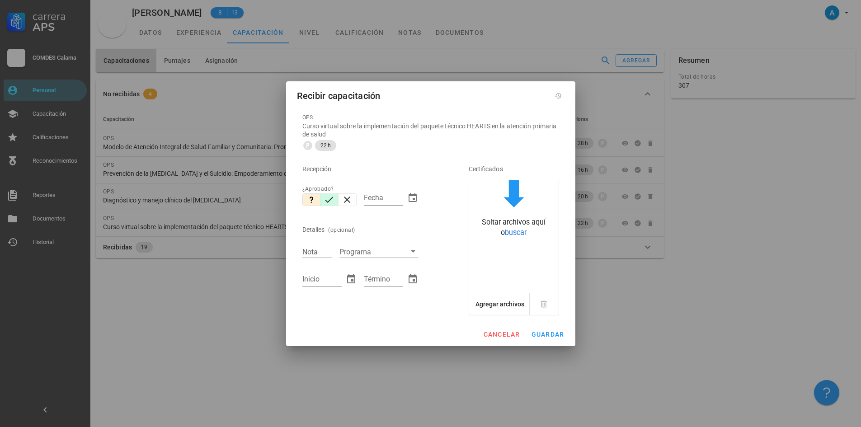
click at [330, 202] on icon "button" at bounding box center [329, 199] width 11 height 11
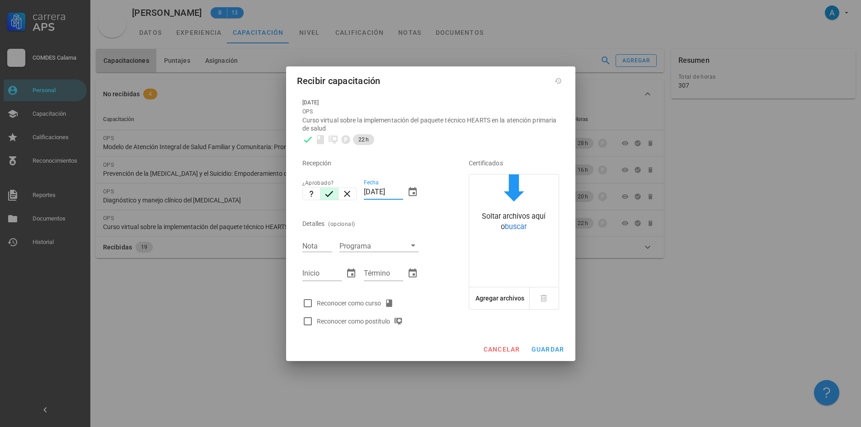
drag, startPoint x: 372, startPoint y: 196, endPoint x: 363, endPoint y: 194, distance: 8.3
click at [363, 194] on div "Fecha [DATE]" at bounding box center [391, 193] width 62 height 39
type input "[DATE]"
click at [319, 241] on input "Nota" at bounding box center [317, 246] width 30 height 12
type input "6,5"
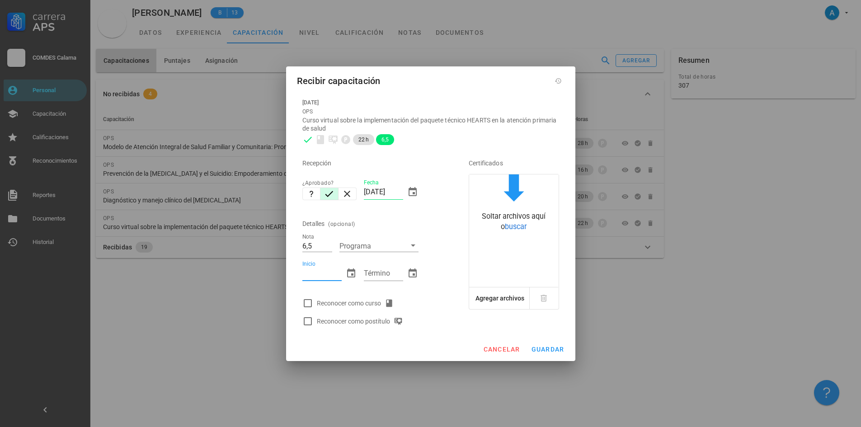
click at [320, 275] on input "Inicio" at bounding box center [321, 273] width 39 height 14
type input "[DATE]"
click at [394, 274] on input "Término" at bounding box center [383, 273] width 39 height 14
type input "[DATE]"
click at [307, 302] on div at bounding box center [307, 303] width 15 height 15
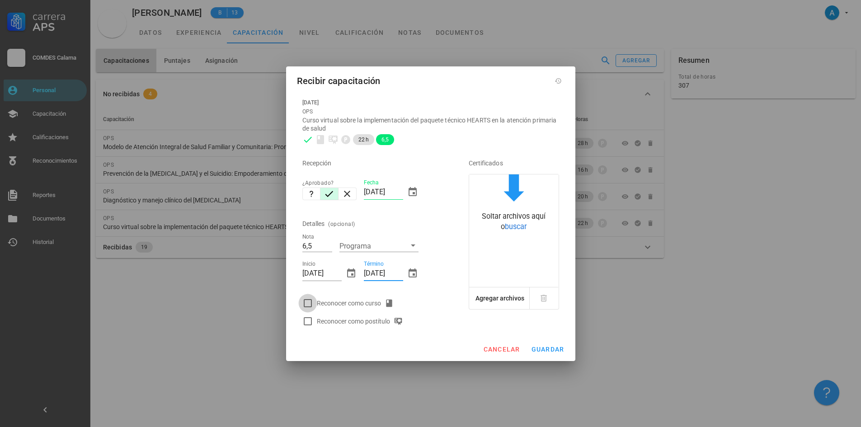
checkbox input "true"
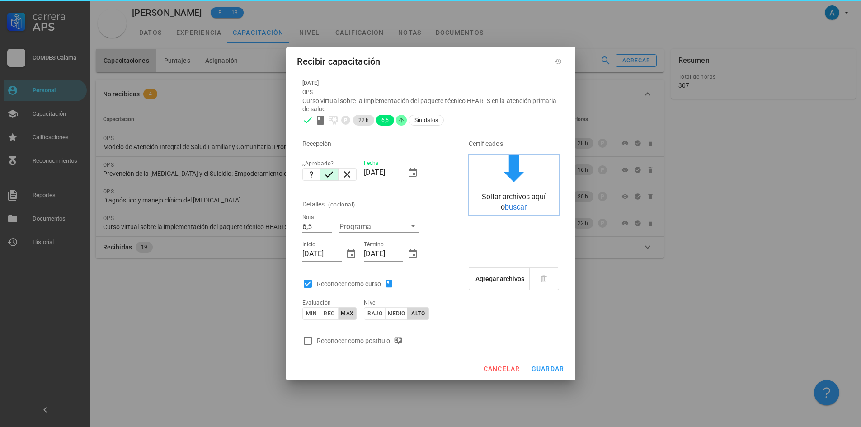
click at [522, 208] on span "buscar" at bounding box center [516, 207] width 22 height 9
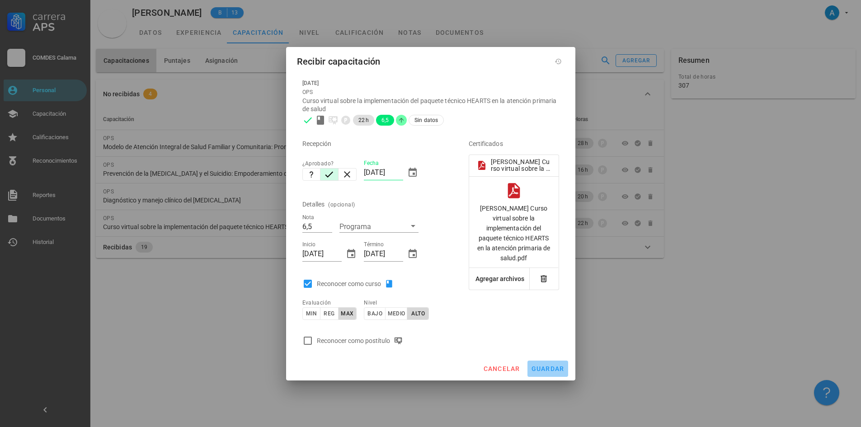
click at [547, 368] on span "guardar" at bounding box center [547, 368] width 33 height 7
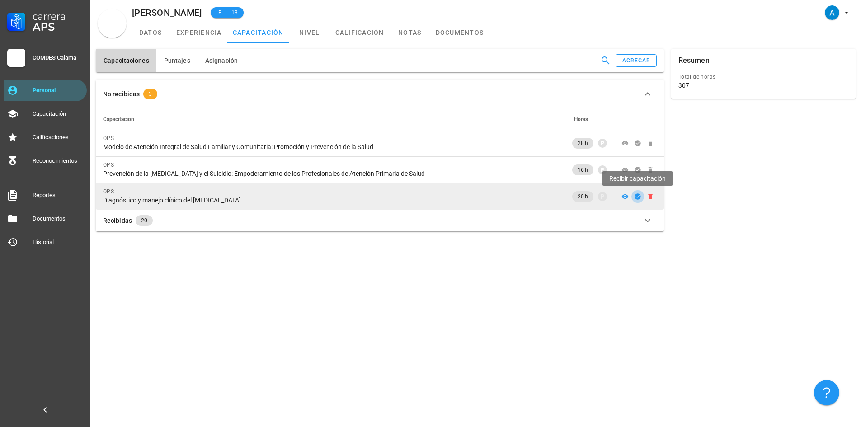
click at [637, 198] on icon "button" at bounding box center [638, 196] width 6 height 6
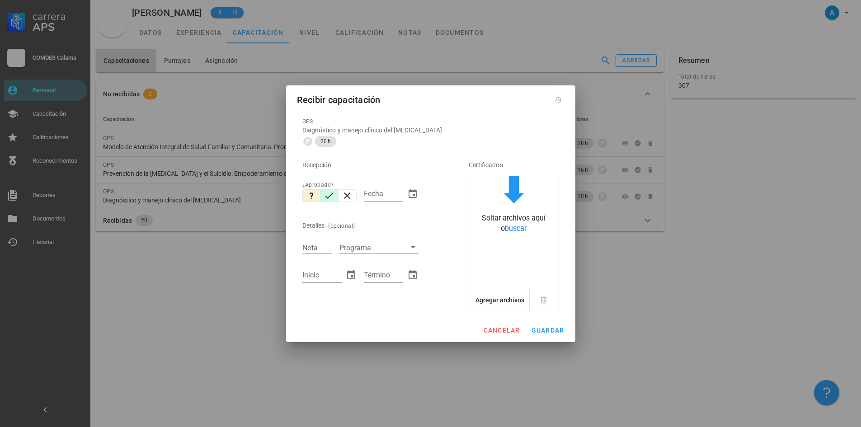
click at [328, 200] on icon "button" at bounding box center [329, 195] width 11 height 11
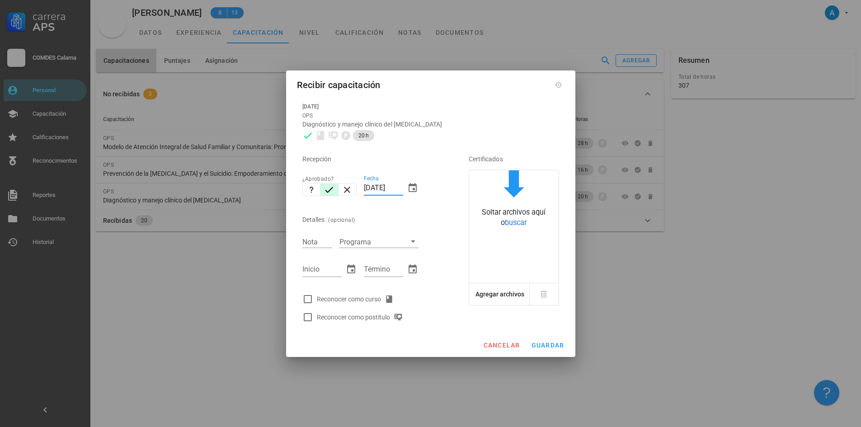
drag, startPoint x: 370, startPoint y: 187, endPoint x: 363, endPoint y: 187, distance: 7.7
click at [363, 187] on div "Fecha [DATE]" at bounding box center [391, 189] width 62 height 39
type input "[DATE]"
click at [322, 240] on input "Nota" at bounding box center [317, 242] width 30 height 12
type input "5,1"
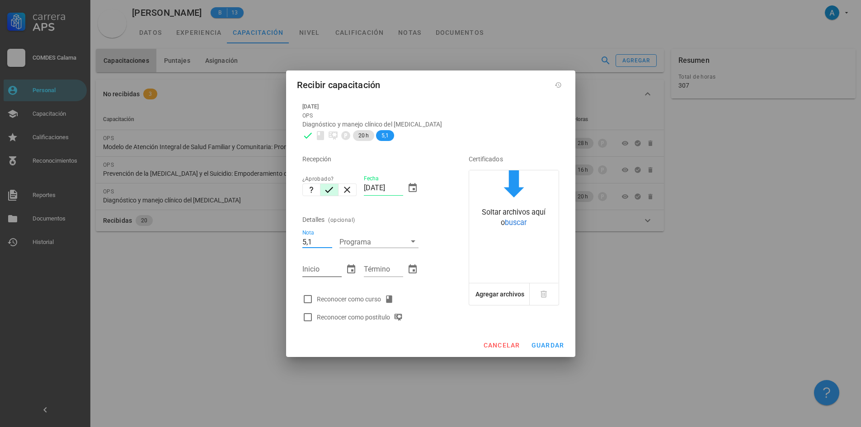
click at [330, 272] on input "Inicio" at bounding box center [321, 269] width 39 height 14
type input "[DATE]"
click at [375, 266] on input "Término" at bounding box center [383, 269] width 39 height 14
type input "[DATE]"
click at [311, 301] on div at bounding box center [307, 299] width 15 height 15
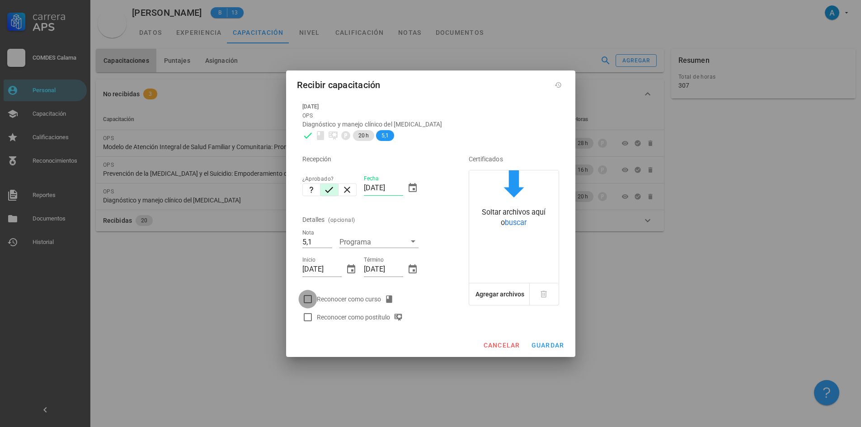
checkbox input "true"
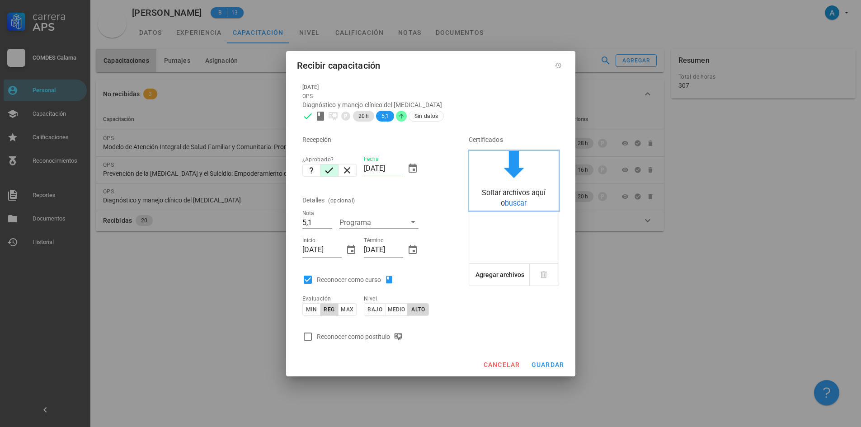
click at [519, 203] on span "buscar" at bounding box center [516, 203] width 22 height 9
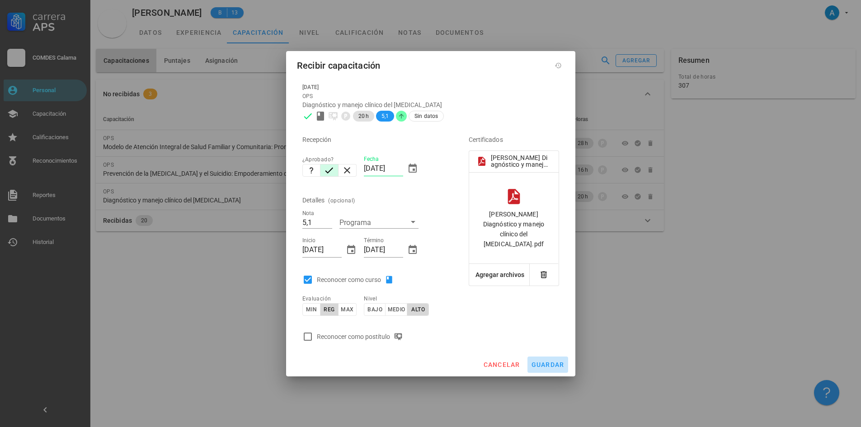
click at [546, 366] on span "guardar" at bounding box center [547, 364] width 33 height 7
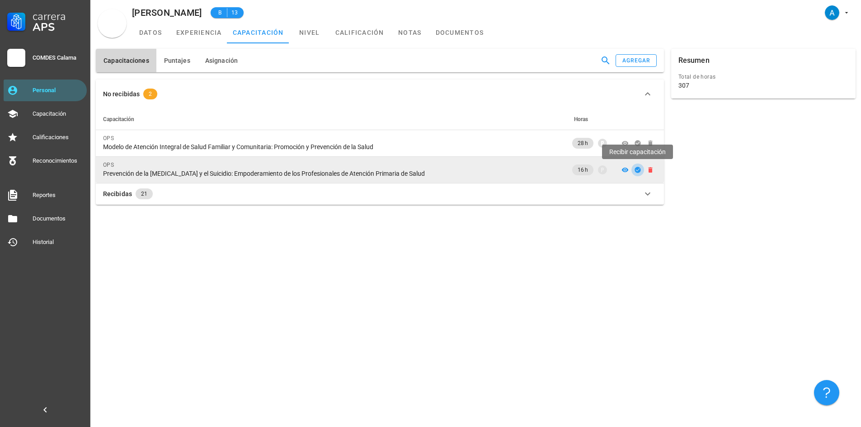
click at [636, 172] on icon "button" at bounding box center [638, 170] width 6 height 6
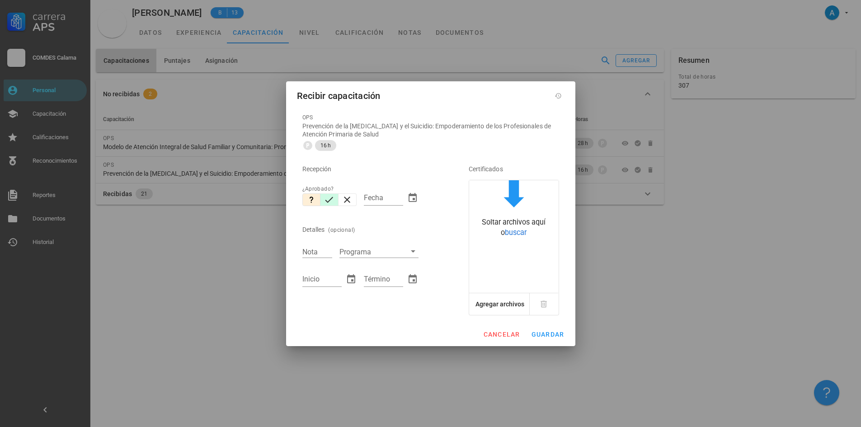
click at [331, 199] on icon "button" at bounding box center [329, 199] width 11 height 11
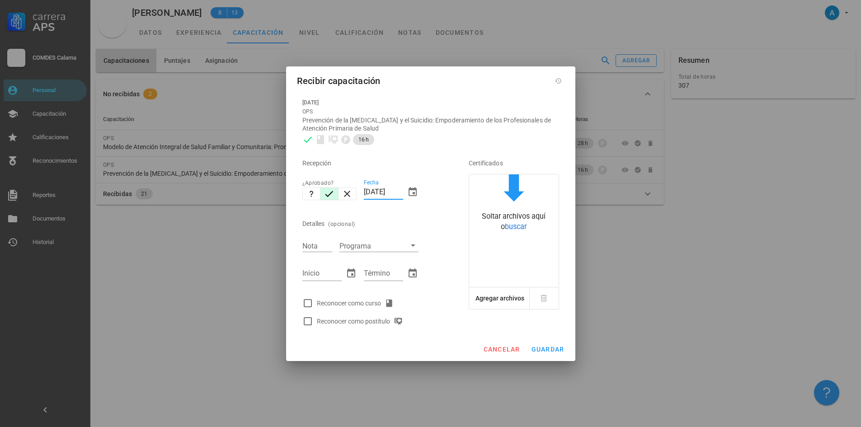
drag, startPoint x: 373, startPoint y: 192, endPoint x: 365, endPoint y: 189, distance: 8.2
click at [365, 189] on input "[DATE]" at bounding box center [383, 192] width 39 height 14
type input "[DATE]"
click at [318, 248] on input "Nota" at bounding box center [317, 246] width 30 height 12
type input "5,5"
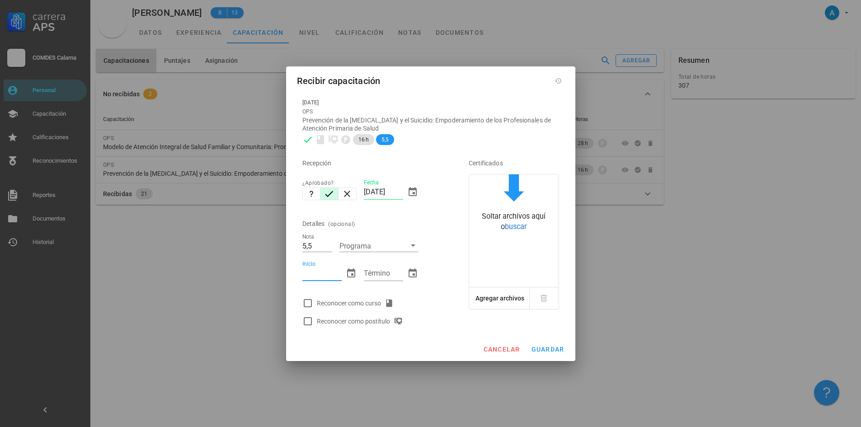
click at [312, 278] on input "Inicio" at bounding box center [321, 273] width 39 height 14
type input "[DATE]"
click at [390, 275] on input "Término" at bounding box center [383, 273] width 39 height 14
type input "[DATE]"
click at [317, 273] on input "[DATE]" at bounding box center [321, 273] width 39 height 14
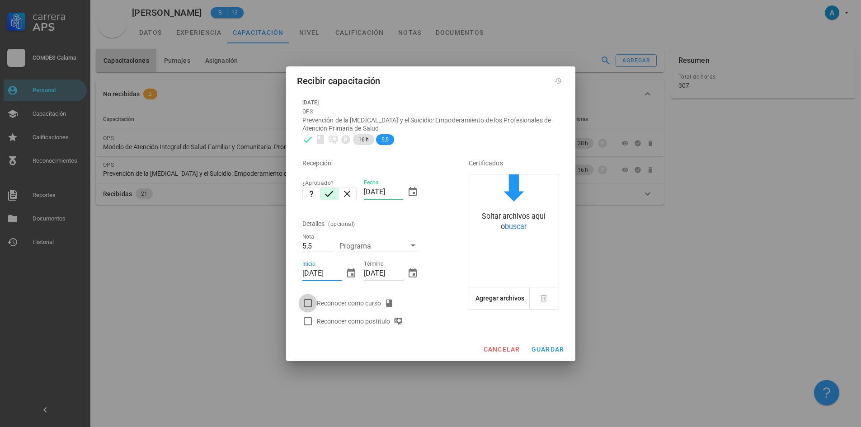
type input "[DATE]"
click at [307, 302] on div at bounding box center [307, 303] width 15 height 15
checkbox input "true"
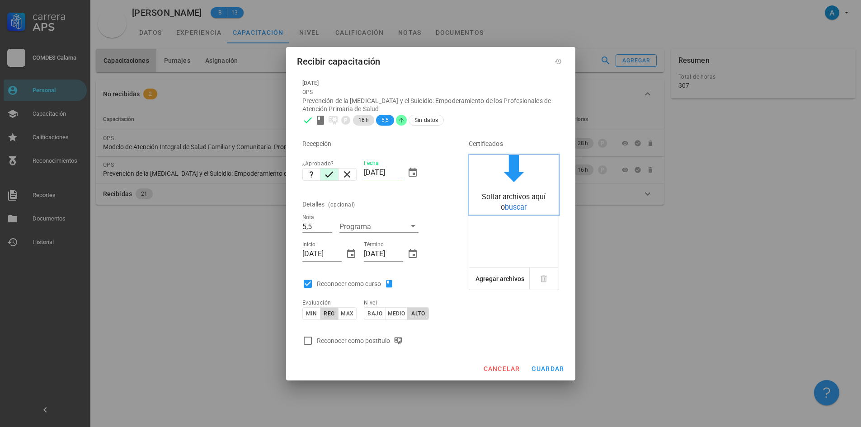
click at [520, 205] on span "buscar" at bounding box center [516, 207] width 22 height 9
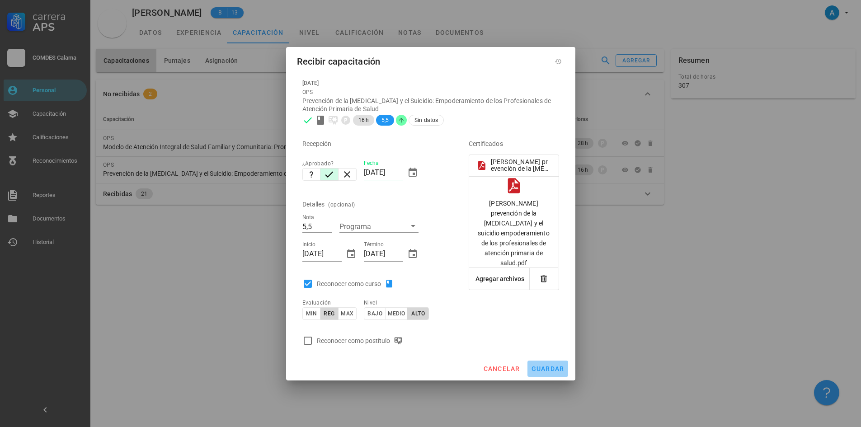
click at [554, 369] on span "guardar" at bounding box center [547, 368] width 33 height 7
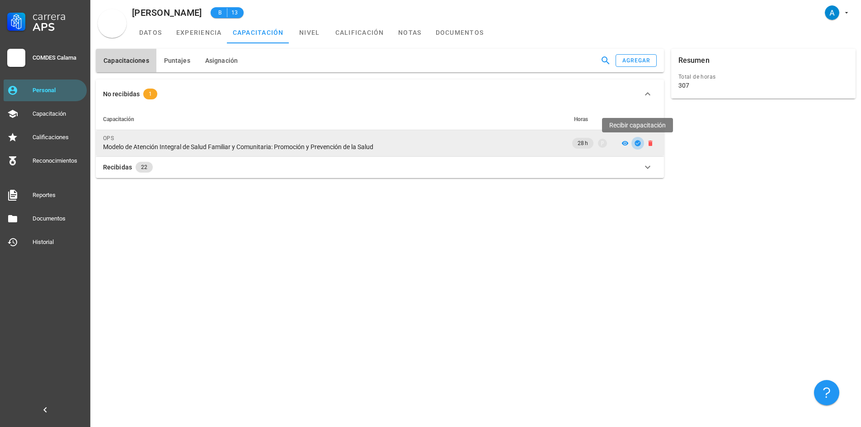
click at [636, 145] on icon "button" at bounding box center [638, 143] width 6 height 6
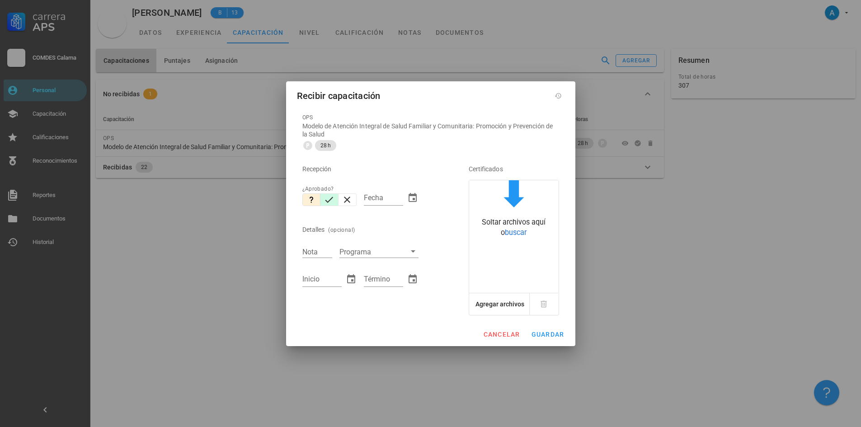
click at [321, 202] on button "button" at bounding box center [330, 199] width 18 height 13
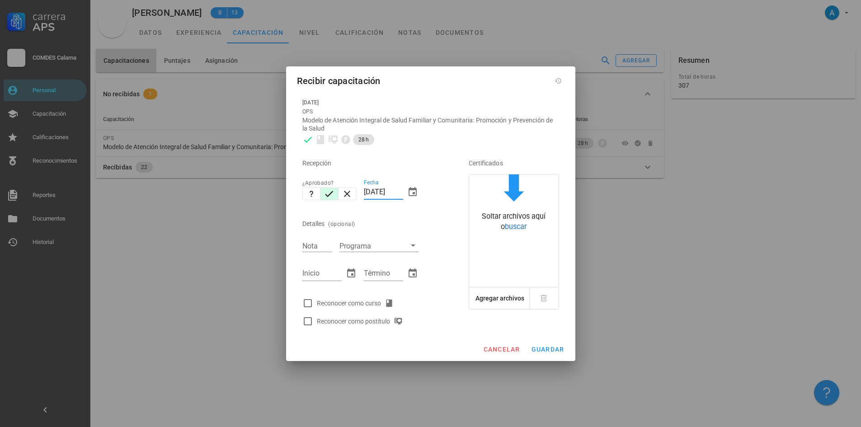
drag, startPoint x: 371, startPoint y: 189, endPoint x: 365, endPoint y: 188, distance: 6.0
click at [365, 188] on input "[DATE]" at bounding box center [383, 192] width 39 height 14
type input "[DATE]"
click at [321, 245] on input "Nota" at bounding box center [317, 246] width 30 height 12
type input "7,0"
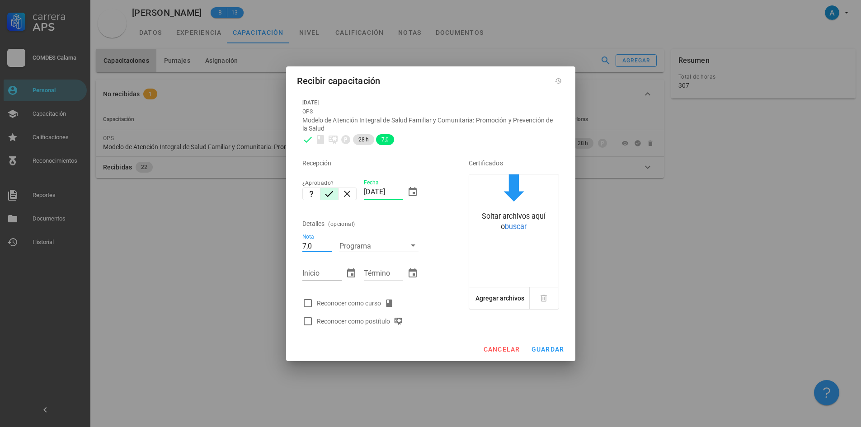
click at [317, 276] on input "Inicio" at bounding box center [321, 273] width 39 height 14
type input "[DATE]"
click at [376, 270] on div "Término" at bounding box center [383, 273] width 39 height 14
type input "[DATE]"
click at [309, 303] on div at bounding box center [307, 303] width 15 height 15
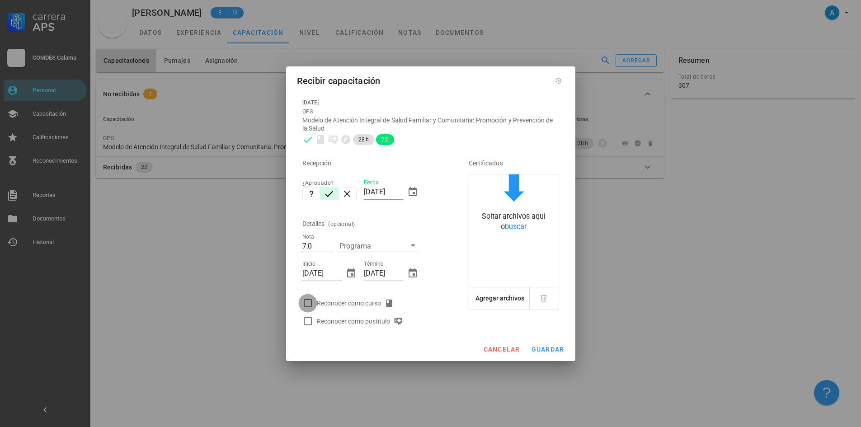
checkbox input "true"
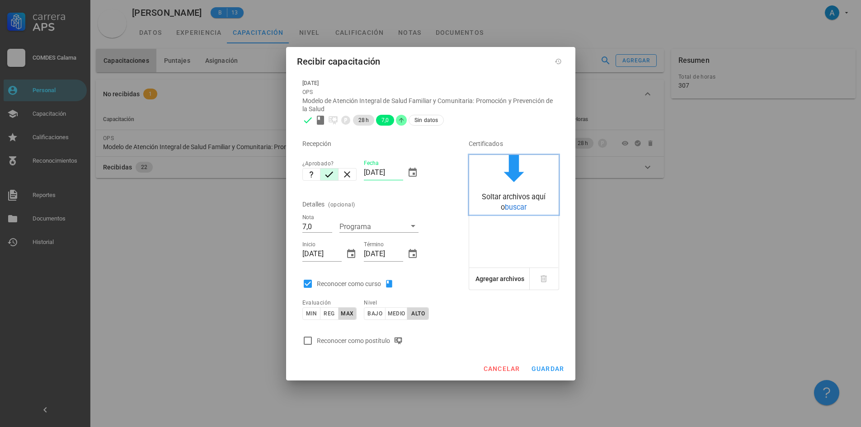
click at [521, 208] on span "buscar" at bounding box center [516, 207] width 22 height 9
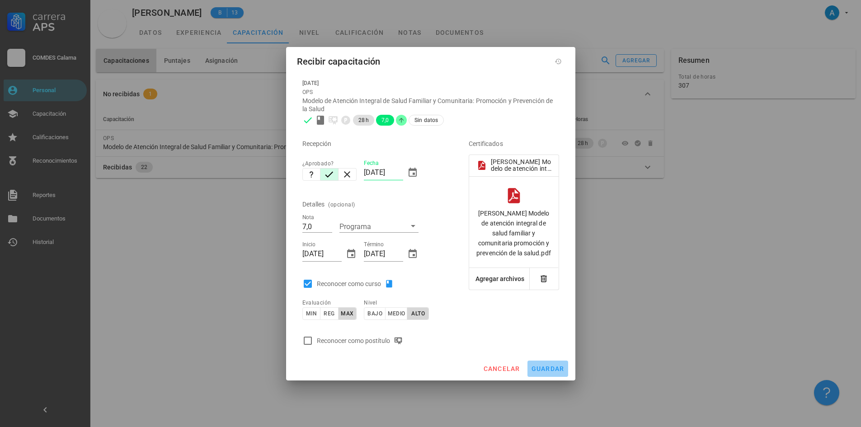
click at [559, 367] on span "guardar" at bounding box center [547, 368] width 33 height 7
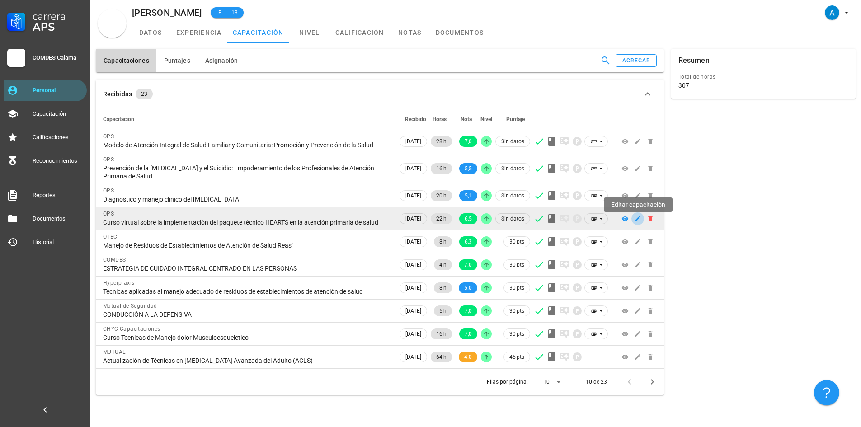
click at [636, 222] on icon "button" at bounding box center [637, 218] width 7 height 7
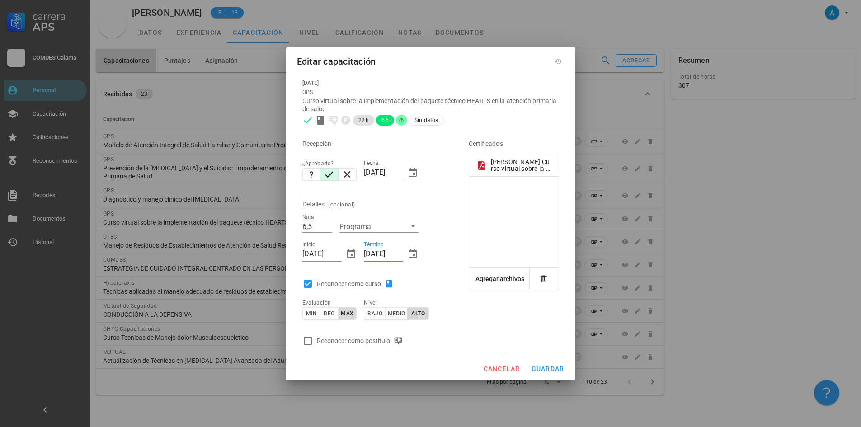
click at [369, 254] on input "[DATE]" at bounding box center [383, 254] width 39 height 14
type input "[DATE]"
click at [555, 371] on span "guardar" at bounding box center [547, 368] width 33 height 7
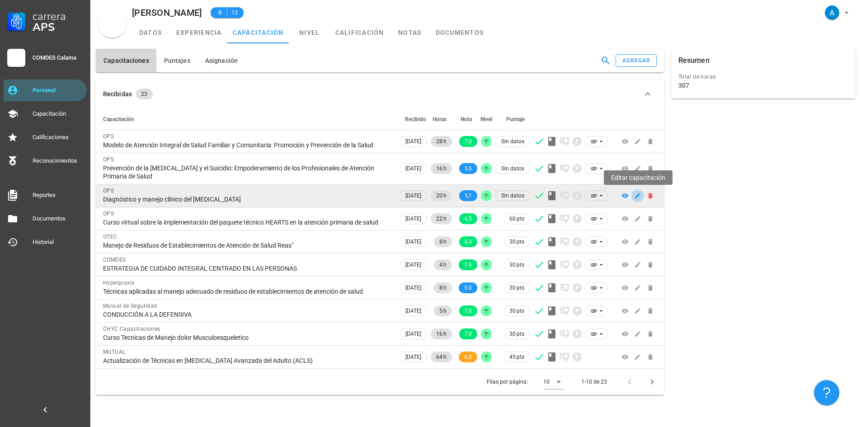
click at [640, 198] on icon "button" at bounding box center [637, 195] width 7 height 7
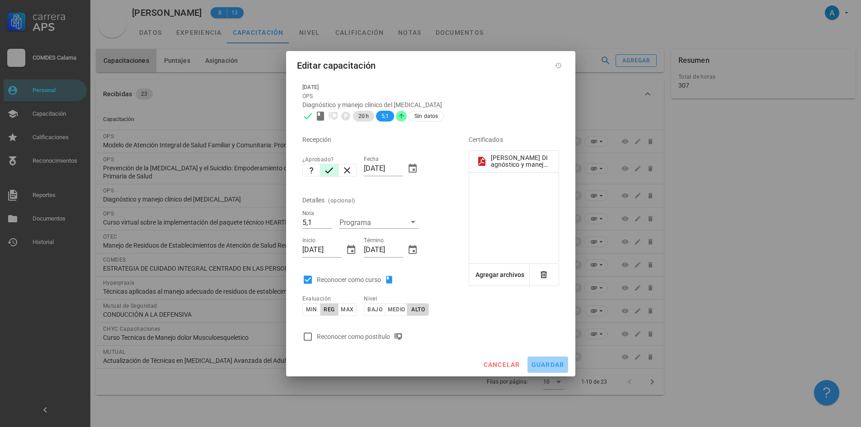
click at [537, 371] on button "guardar" at bounding box center [548, 365] width 41 height 16
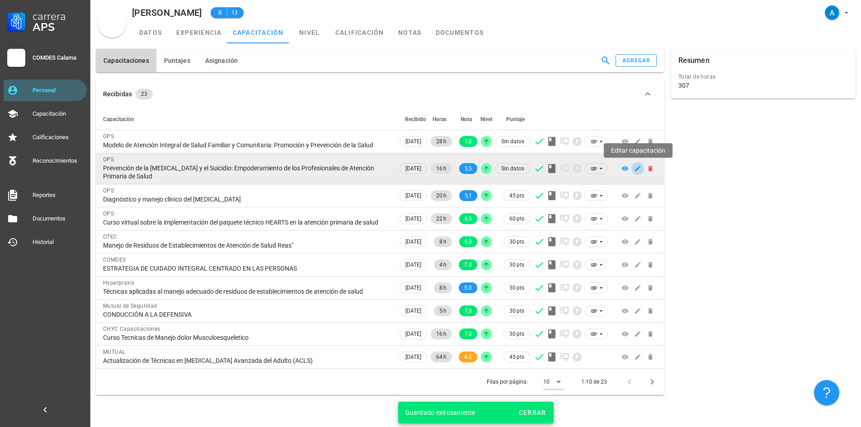
click at [636, 168] on icon "button" at bounding box center [637, 168] width 7 height 7
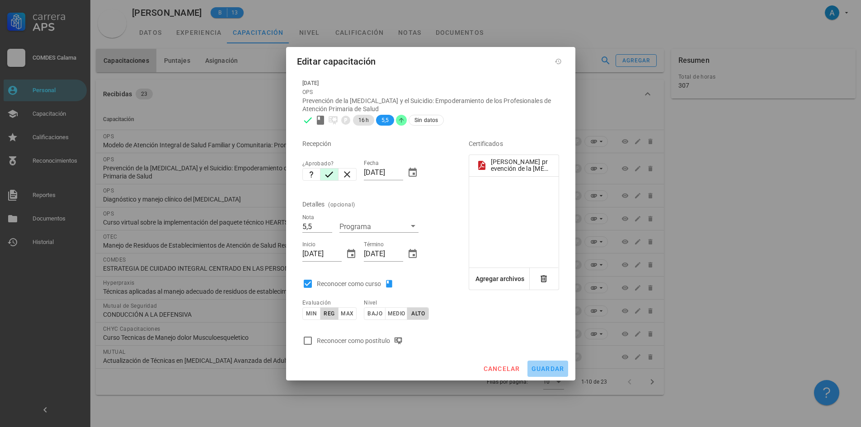
click at [542, 368] on span "guardar" at bounding box center [547, 368] width 33 height 7
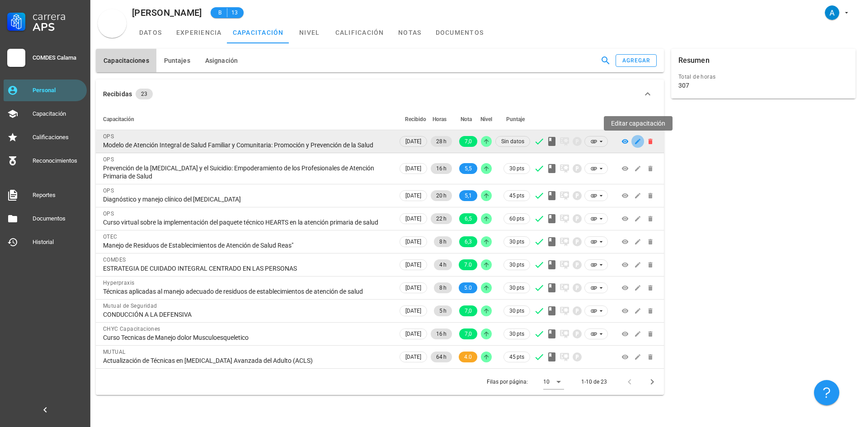
click at [637, 146] on button "button" at bounding box center [638, 141] width 13 height 13
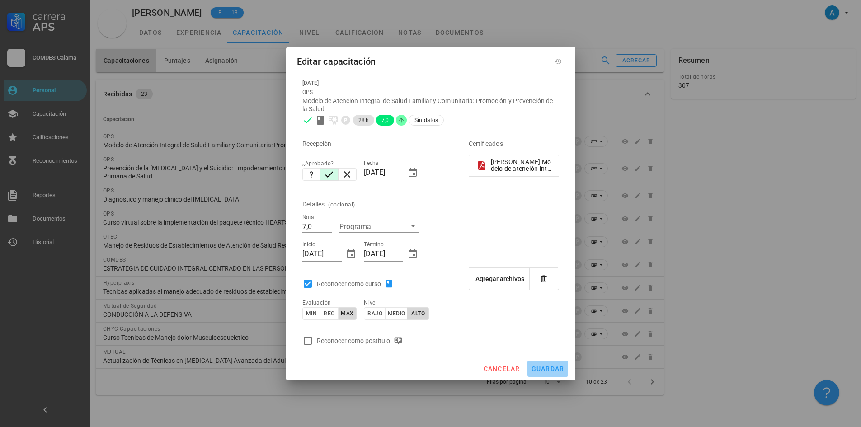
click at [560, 368] on span "guardar" at bounding box center [547, 368] width 33 height 7
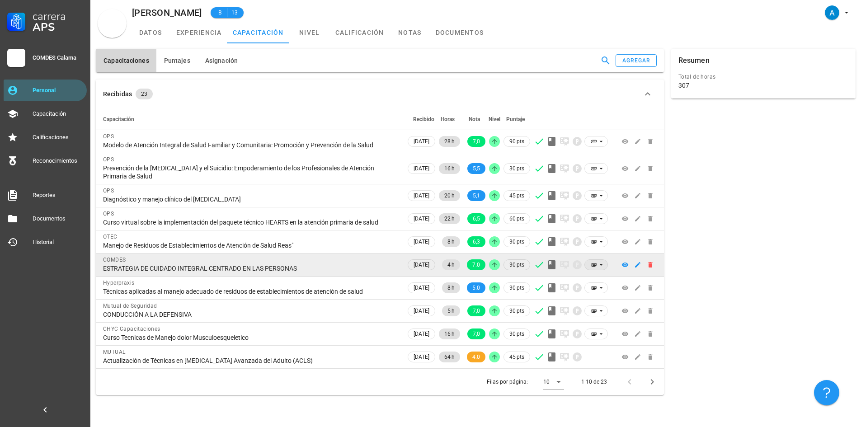
click at [595, 266] on icon at bounding box center [594, 265] width 6 height 3
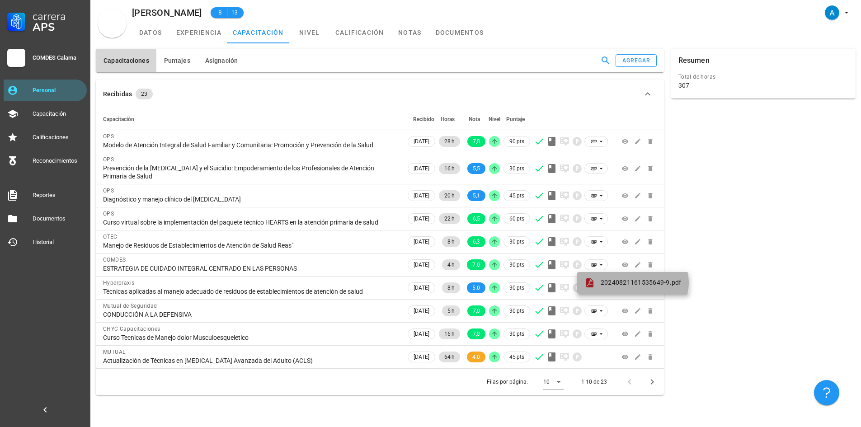
click at [601, 280] on span "20240821161535649-9.pdf" at bounding box center [641, 282] width 81 height 7
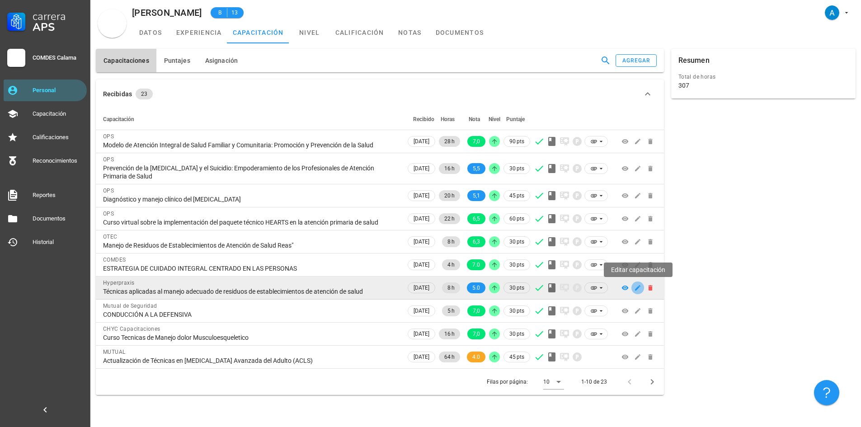
click at [637, 289] on icon "button" at bounding box center [637, 287] width 5 height 5
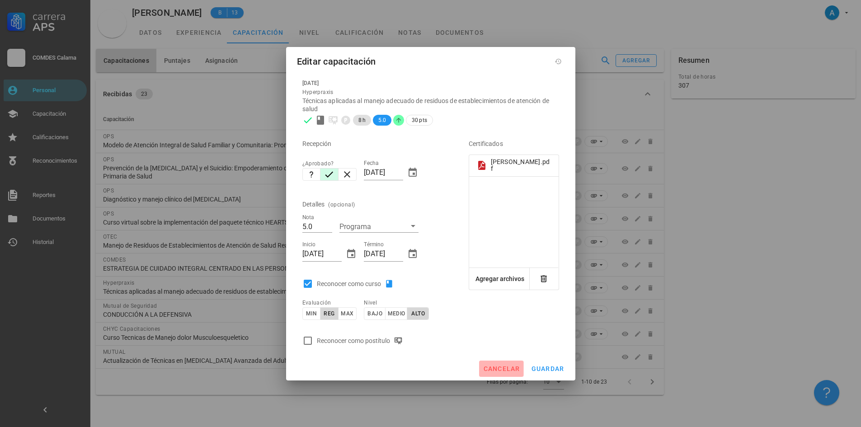
click at [512, 366] on span "cancelar" at bounding box center [501, 368] width 37 height 7
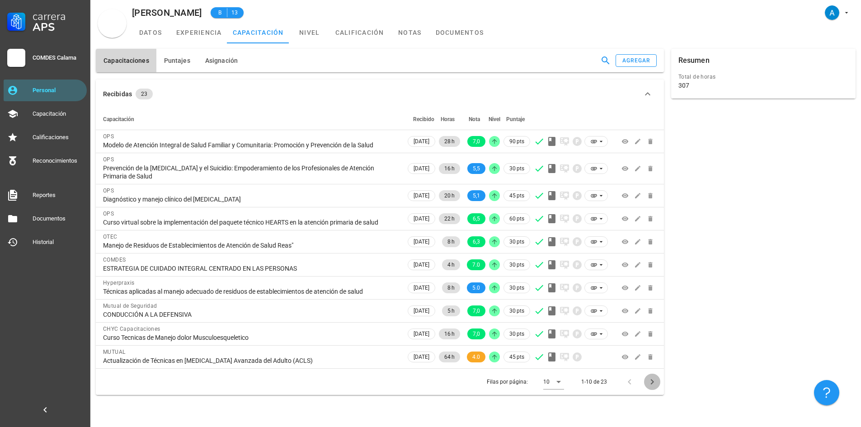
click at [654, 384] on icon "Página siguiente" at bounding box center [652, 382] width 11 height 11
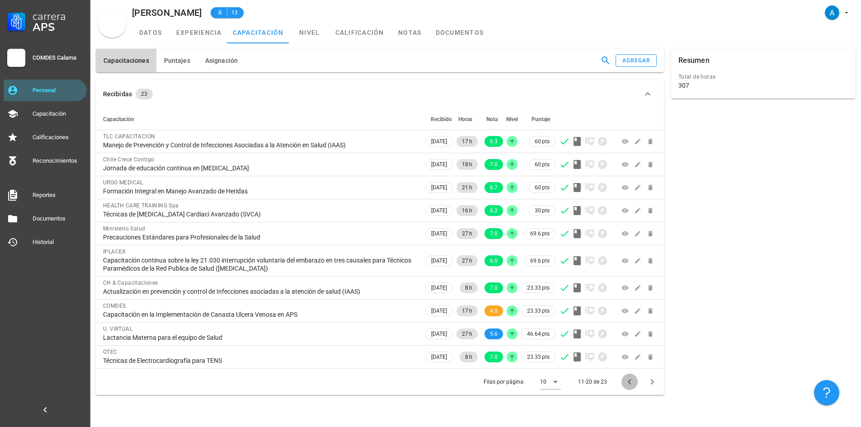
click at [628, 384] on icon "Página anterior" at bounding box center [629, 382] width 11 height 11
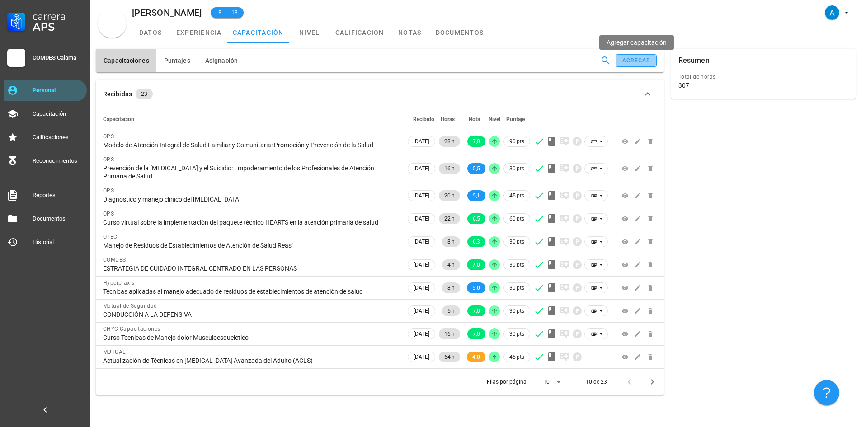
click at [629, 61] on div "agregar" at bounding box center [636, 60] width 29 height 6
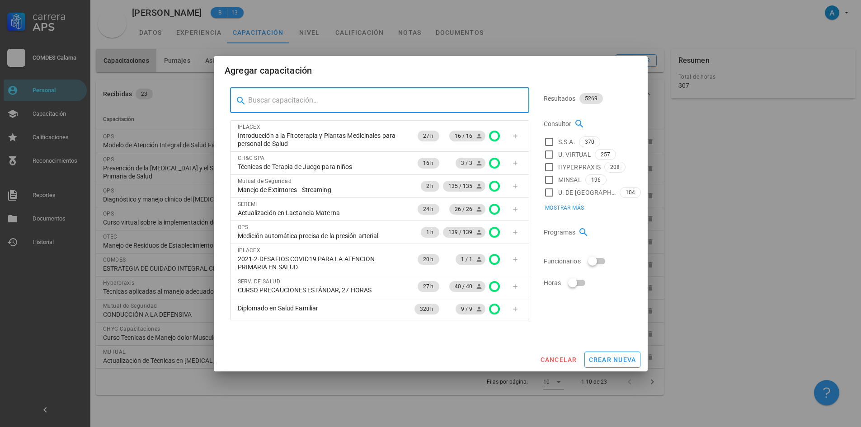
click at [267, 105] on input "text" at bounding box center [385, 100] width 274 height 14
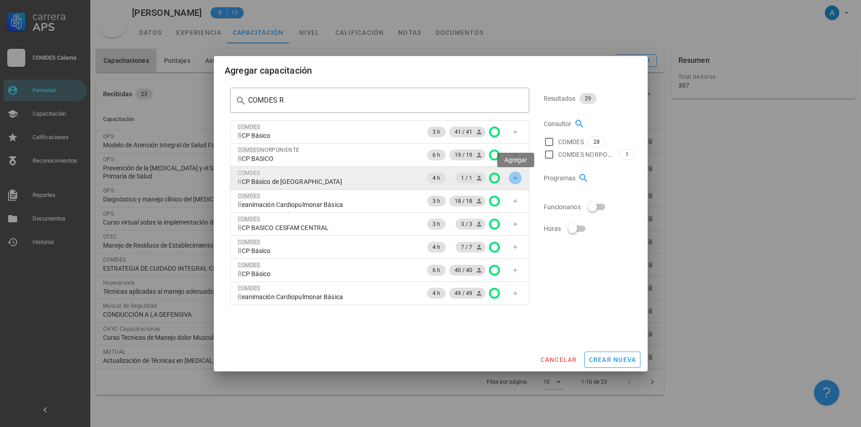
click at [519, 179] on icon "button" at bounding box center [515, 178] width 7 height 7
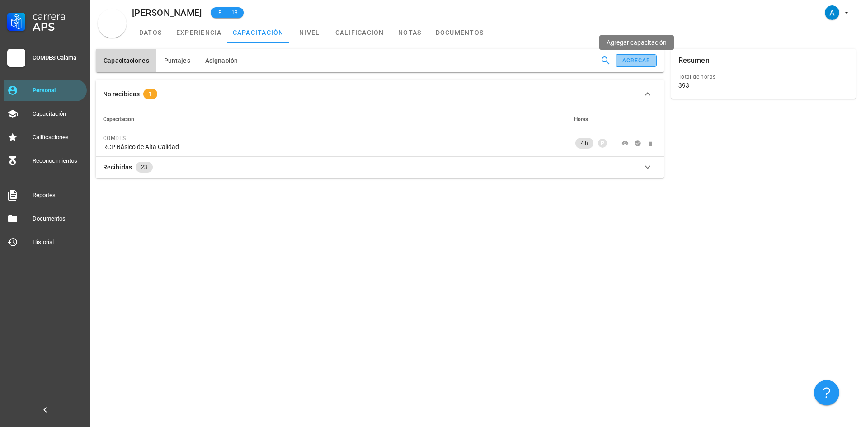
click at [625, 56] on button "agregar" at bounding box center [636, 60] width 41 height 13
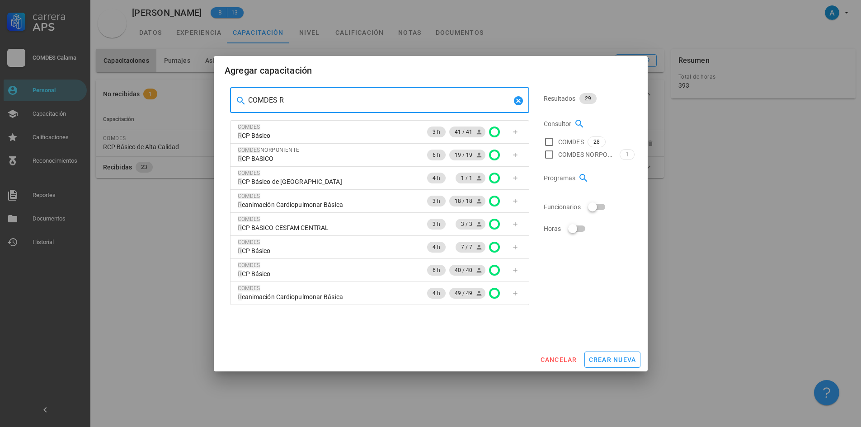
drag, startPoint x: 318, startPoint y: 99, endPoint x: 284, endPoint y: 99, distance: 34.4
click at [284, 99] on input "COMDES R" at bounding box center [379, 100] width 263 height 14
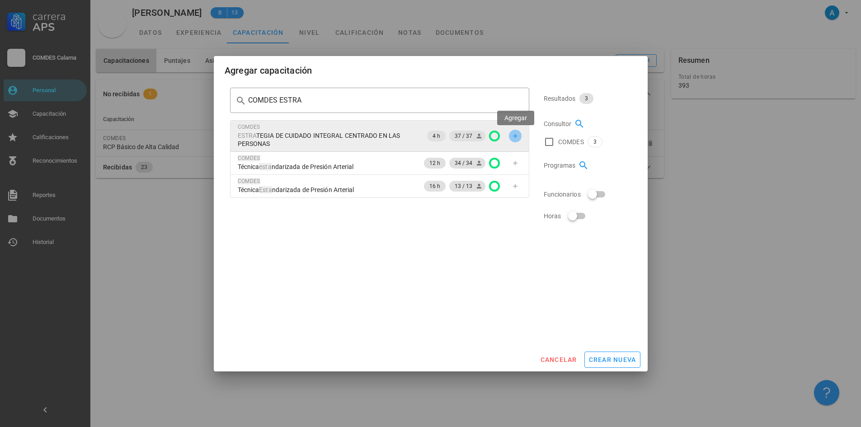
click at [516, 137] on icon "button" at bounding box center [515, 135] width 7 height 7
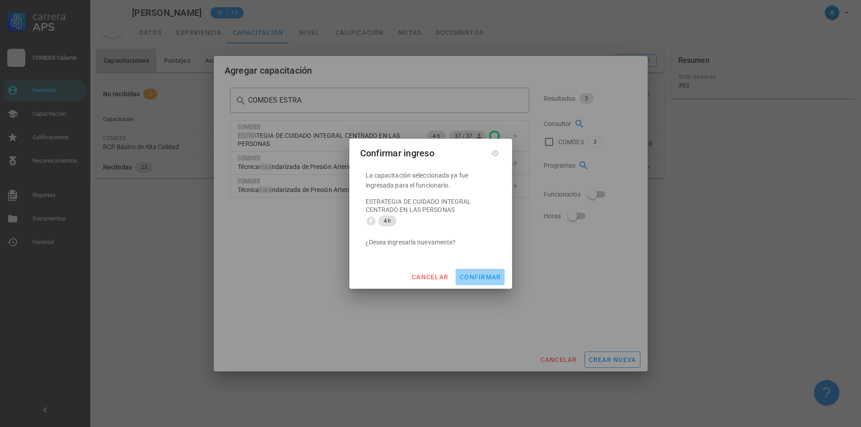
click at [481, 277] on span "confirmar" at bounding box center [480, 277] width 42 height 7
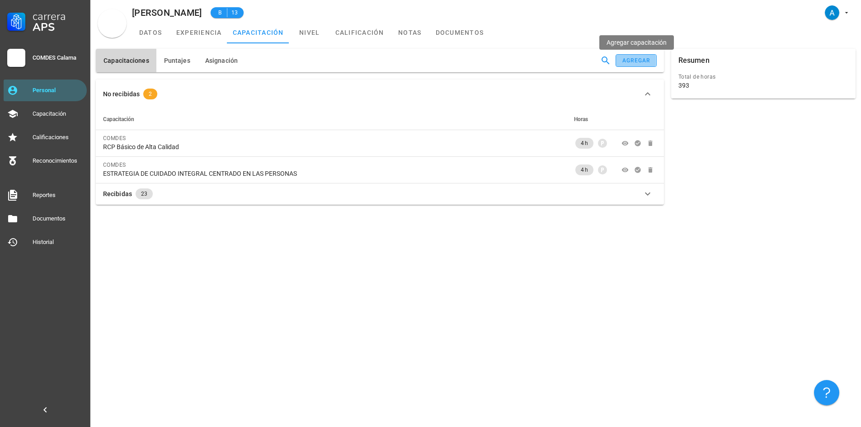
click at [638, 61] on div "agregar" at bounding box center [636, 60] width 29 height 6
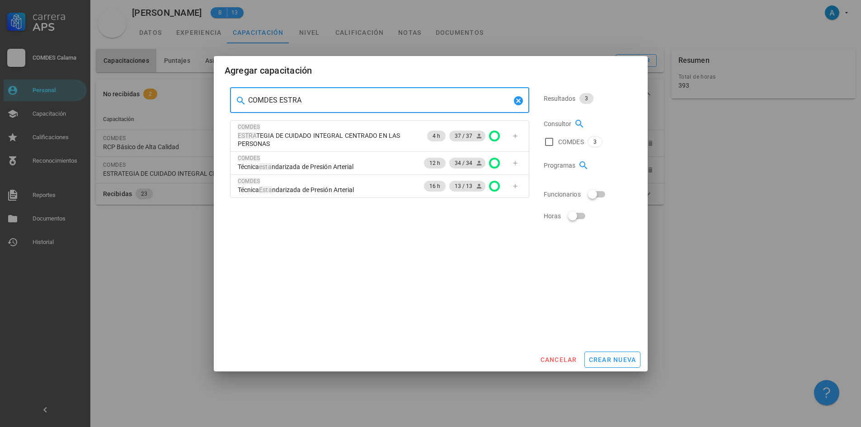
drag, startPoint x: 302, startPoint y: 99, endPoint x: 248, endPoint y: 96, distance: 53.4
click at [248, 96] on input "COMDES ESTRA" at bounding box center [379, 100] width 263 height 14
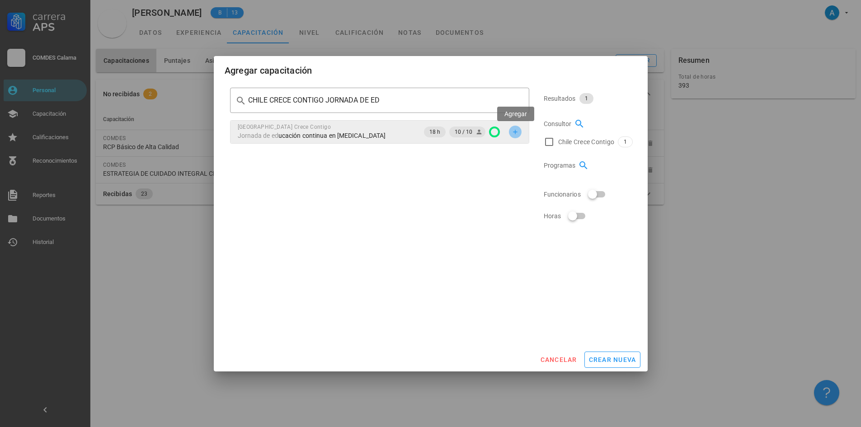
click at [515, 132] on icon "button" at bounding box center [515, 132] width 4 height 4
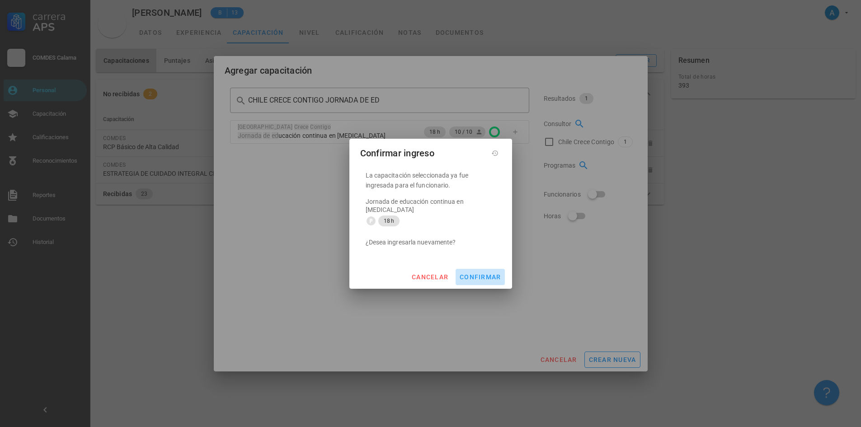
click at [467, 274] on span "confirmar" at bounding box center [480, 277] width 42 height 7
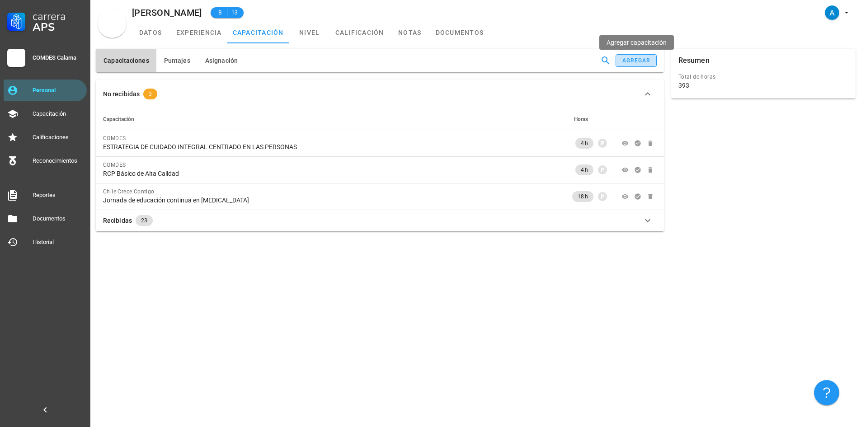
click at [628, 59] on div "agregar" at bounding box center [636, 60] width 29 height 6
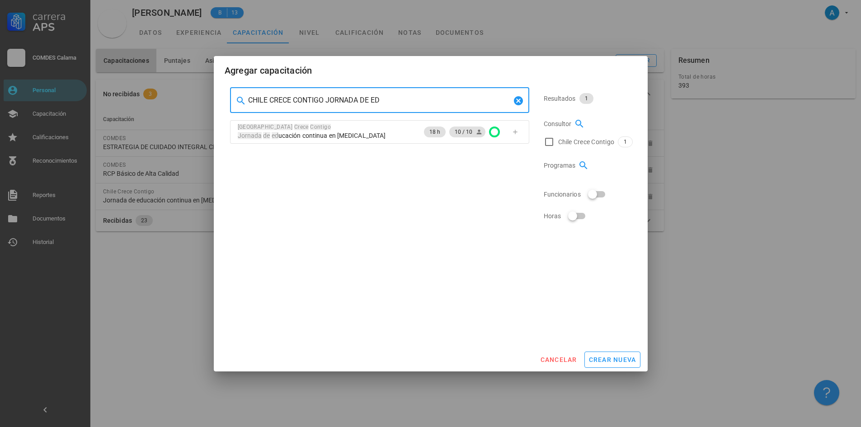
drag, startPoint x: 391, startPoint y: 99, endPoint x: 248, endPoint y: 99, distance: 142.9
click at [248, 99] on input "CHILE CRECE CONTIGO JORNADA DE ED" at bounding box center [379, 100] width 263 height 14
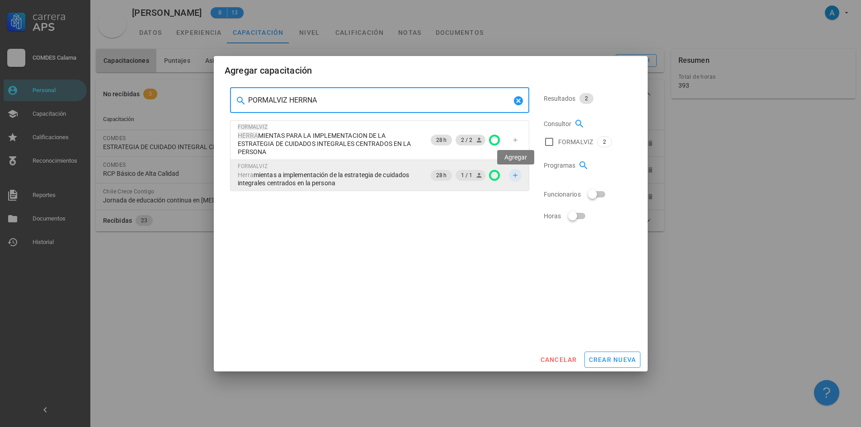
type input "PORMALVIZ HERRNA"
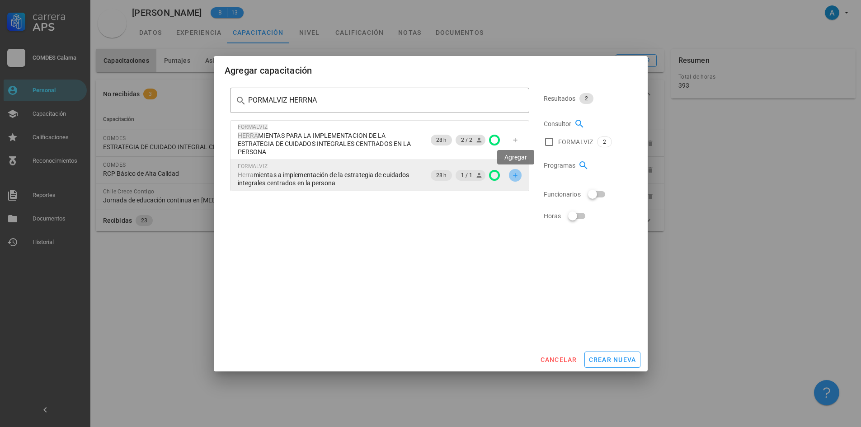
click at [516, 176] on icon "button" at bounding box center [515, 175] width 7 height 7
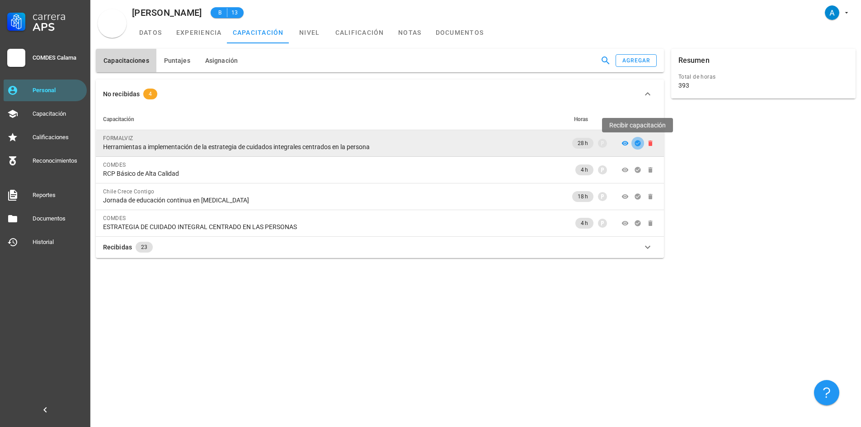
click at [635, 145] on icon "button" at bounding box center [637, 143] width 7 height 7
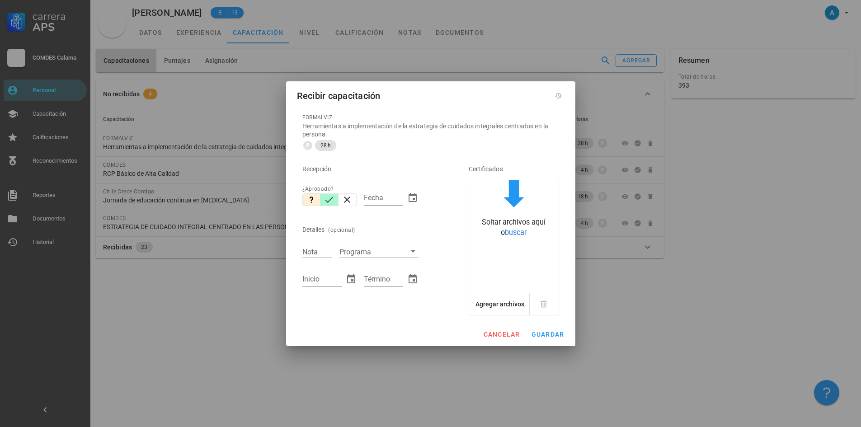
click at [327, 198] on icon "button" at bounding box center [329, 199] width 11 height 11
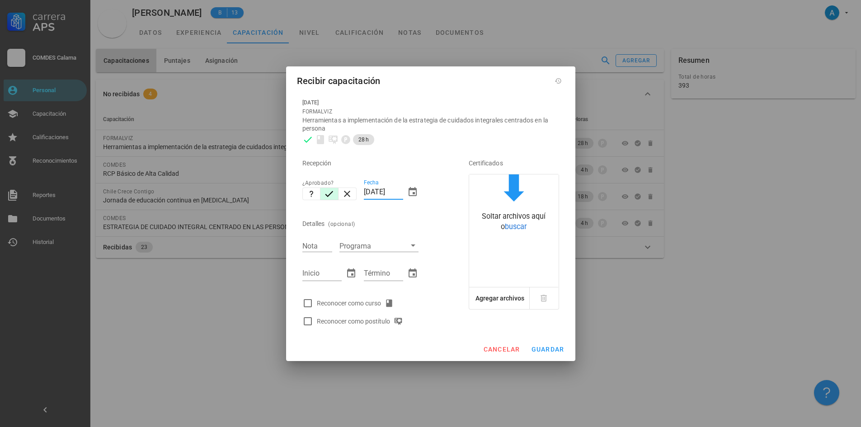
drag, startPoint x: 373, startPoint y: 193, endPoint x: 364, endPoint y: 193, distance: 9.0
click at [364, 193] on input "[DATE]" at bounding box center [383, 192] width 39 height 14
type input "[DATE]"
click at [322, 243] on input "Nota" at bounding box center [317, 246] width 30 height 12
type input "6,6"
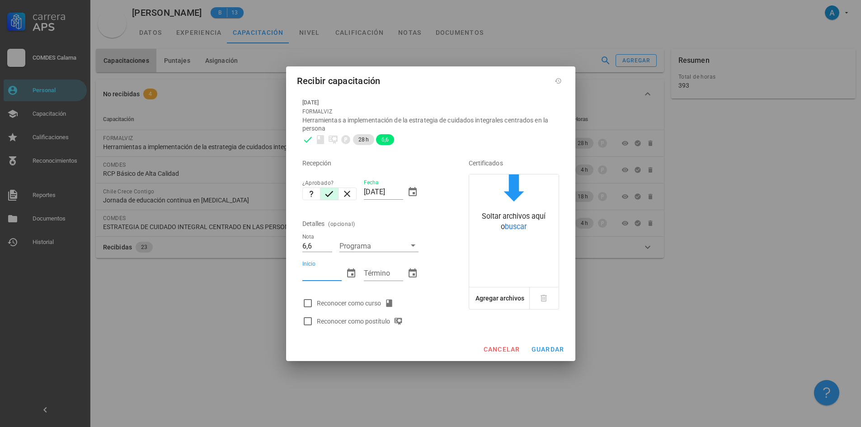
click at [320, 272] on input "Inicio" at bounding box center [321, 273] width 39 height 14
type input "[DATE]"
click at [368, 272] on input "Término" at bounding box center [383, 273] width 39 height 14
type input "[DATE]"
click at [310, 306] on div at bounding box center [307, 303] width 15 height 15
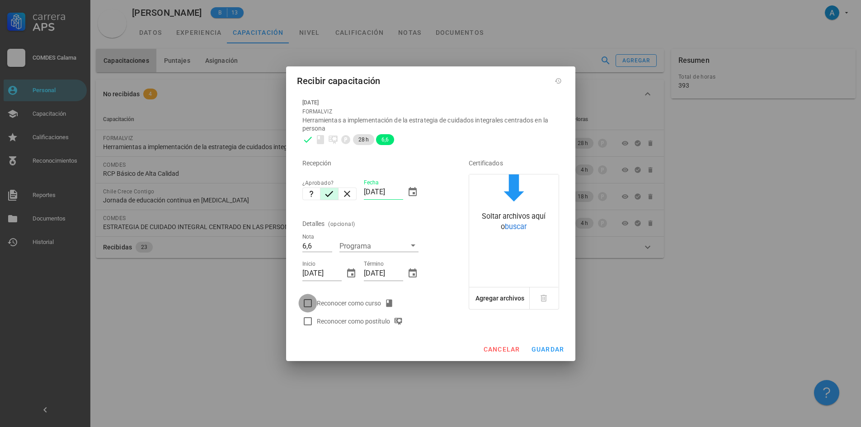
checkbox input "true"
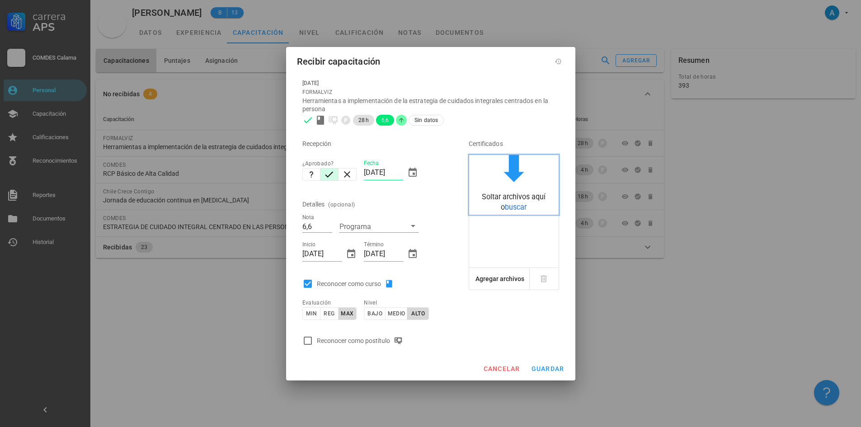
click at [519, 207] on span "buscar" at bounding box center [516, 207] width 22 height 9
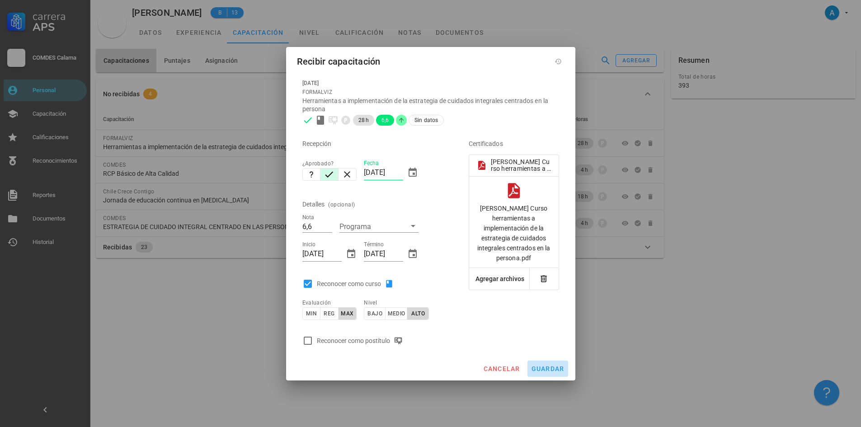
click at [552, 370] on span "guardar" at bounding box center [547, 368] width 33 height 7
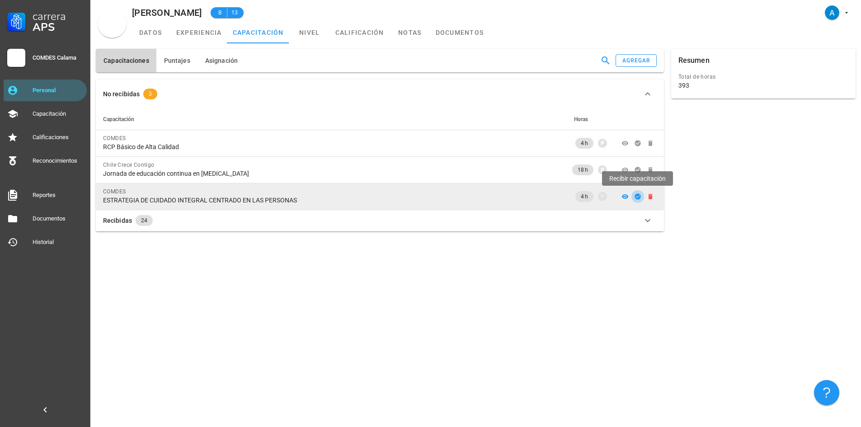
click at [637, 198] on icon "button" at bounding box center [637, 196] width 7 height 7
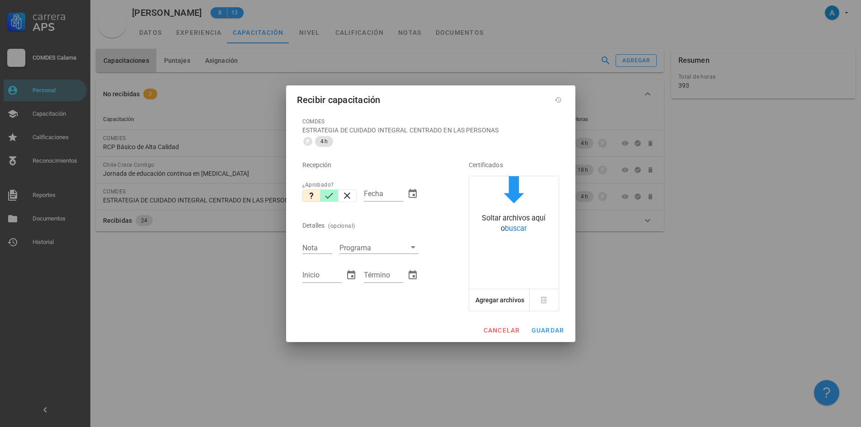
click at [327, 195] on icon "button" at bounding box center [329, 195] width 11 height 11
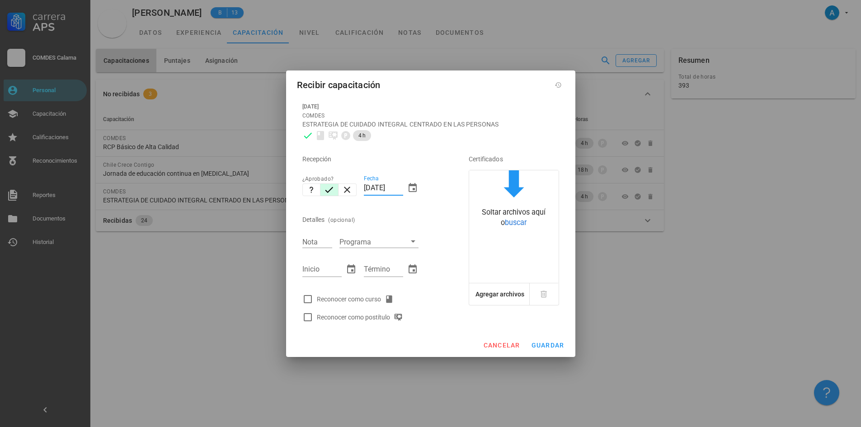
drag, startPoint x: 372, startPoint y: 186, endPoint x: 366, endPoint y: 186, distance: 5.9
click at [366, 186] on input "[DATE]" at bounding box center [383, 188] width 39 height 14
type input "[DATE]"
click at [316, 242] on input "Nota" at bounding box center [317, 242] width 30 height 12
type input "7,0"
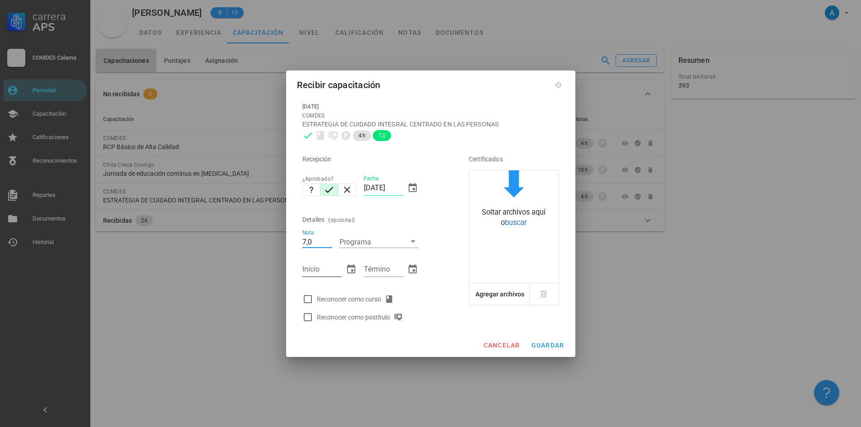
click at [318, 275] on input "Inicio" at bounding box center [321, 269] width 39 height 14
type input "[DATE]"
click at [384, 269] on input "Término" at bounding box center [383, 269] width 39 height 14
type input "[DATE]"
click at [307, 295] on div at bounding box center [307, 299] width 15 height 15
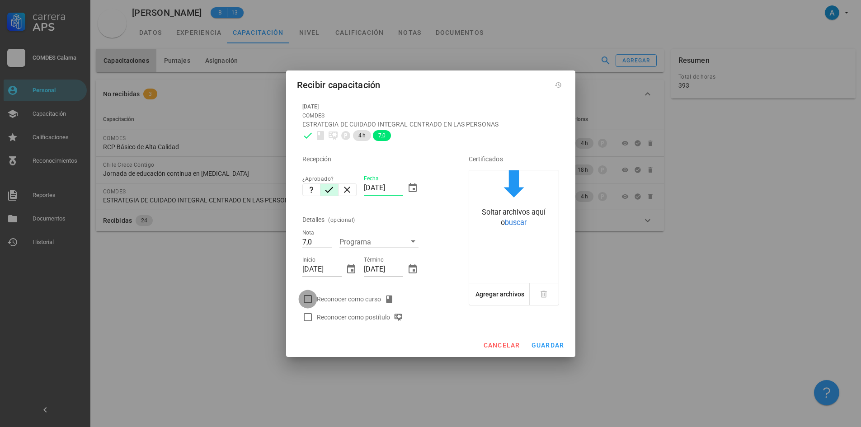
checkbox input "true"
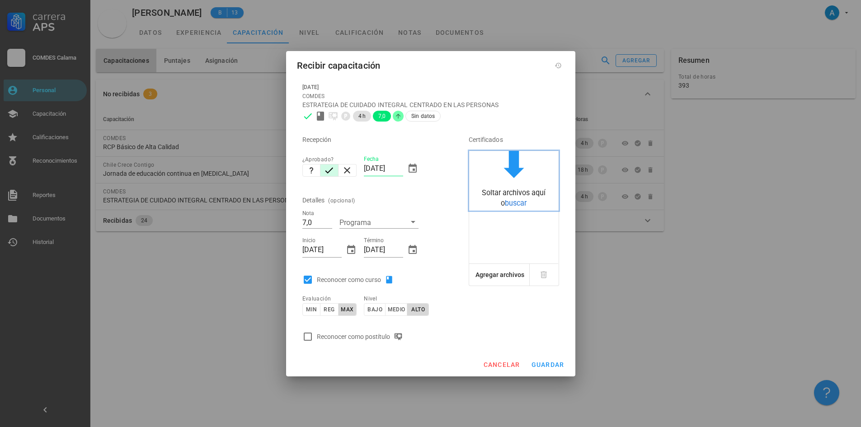
click at [526, 203] on div "Soltar archivos aquí o buscar" at bounding box center [514, 198] width 90 height 20
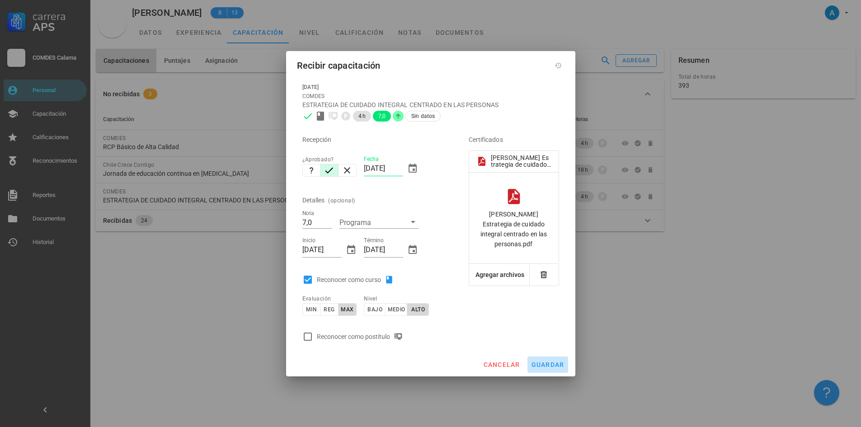
click at [542, 366] on span "guardar" at bounding box center [547, 364] width 33 height 7
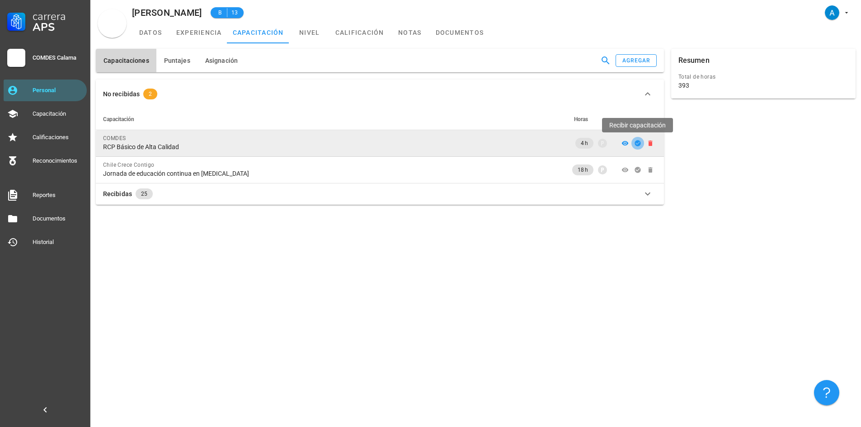
click at [638, 146] on icon "button" at bounding box center [638, 143] width 6 height 6
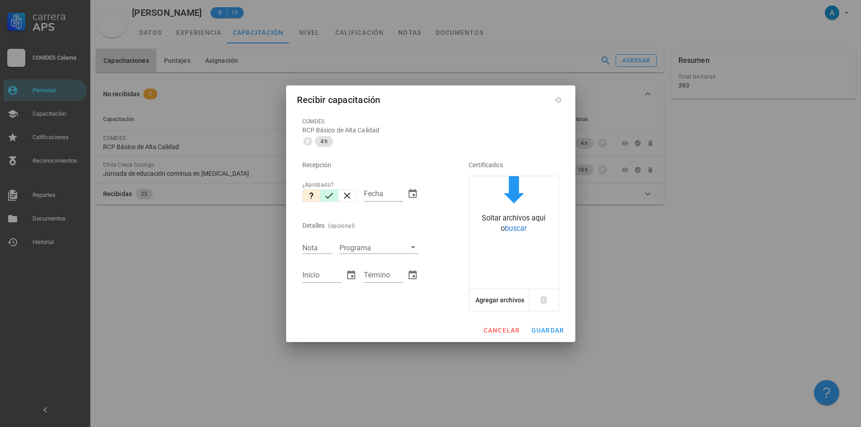
click at [327, 194] on icon "button" at bounding box center [329, 195] width 11 height 11
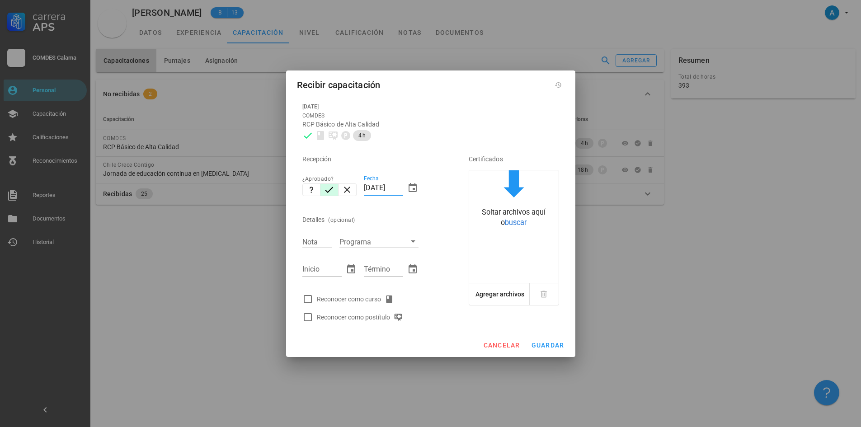
drag, startPoint x: 371, startPoint y: 187, endPoint x: 363, endPoint y: 188, distance: 7.7
click at [363, 188] on div "Fecha [DATE]" at bounding box center [391, 189] width 62 height 39
type input "[DATE]"
click at [327, 242] on input "Nota" at bounding box center [317, 242] width 30 height 12
type input "7,0"
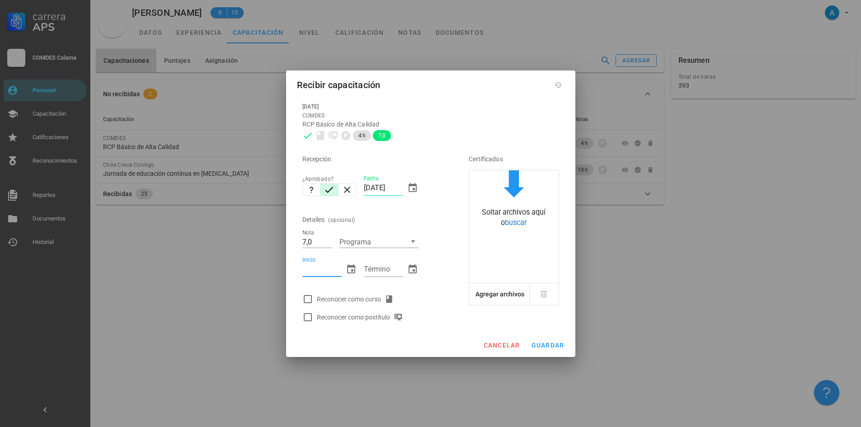
click at [323, 270] on input "Inicio" at bounding box center [321, 269] width 39 height 14
type input "[DATE]"
click at [378, 273] on input "Término" at bounding box center [383, 269] width 39 height 14
type input "[DATE]"
click at [307, 295] on div at bounding box center [307, 299] width 15 height 15
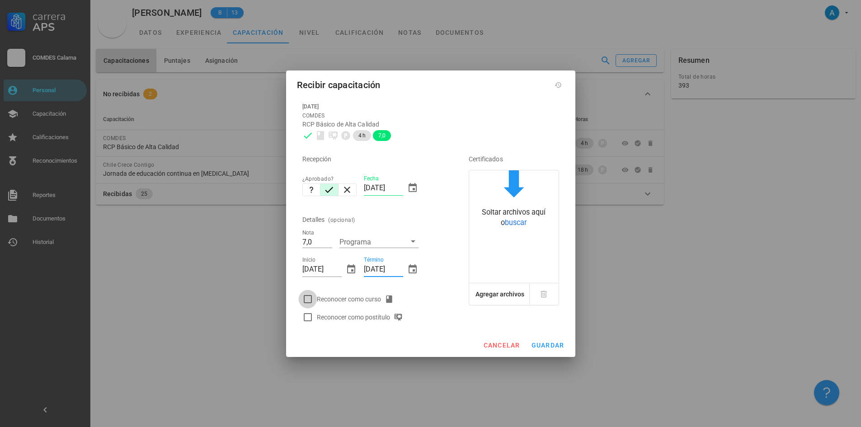
checkbox input "true"
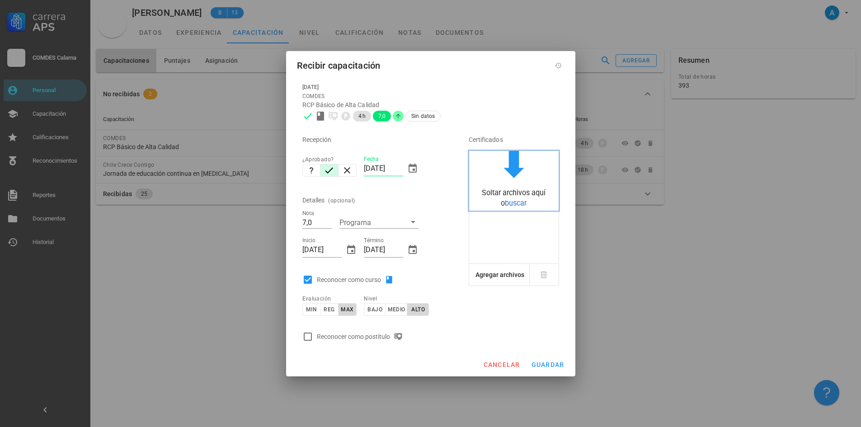
click at [511, 207] on span "buscar" at bounding box center [516, 203] width 22 height 9
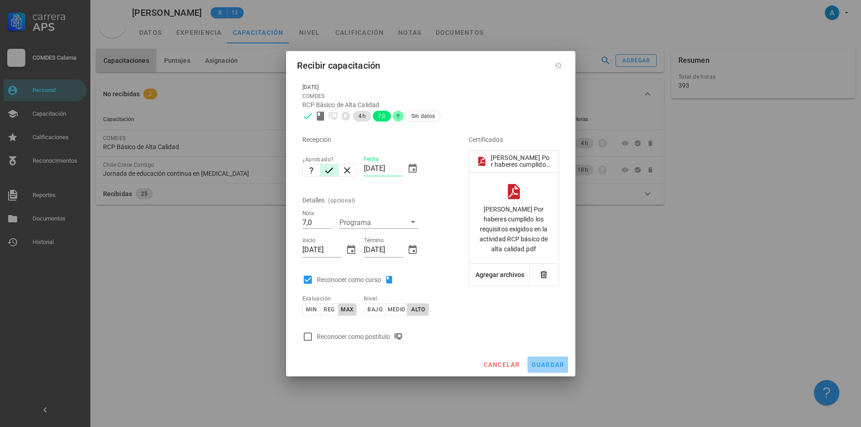
click at [555, 368] on span "guardar" at bounding box center [547, 364] width 33 height 7
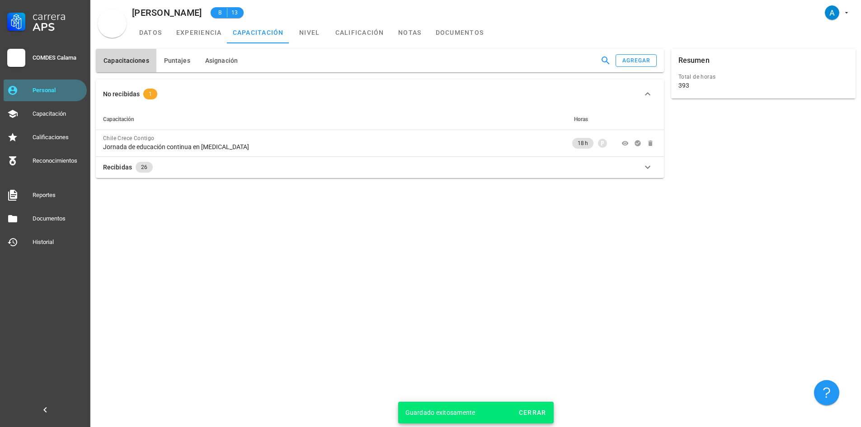
click at [63, 90] on div "Personal" at bounding box center [58, 90] width 51 height 7
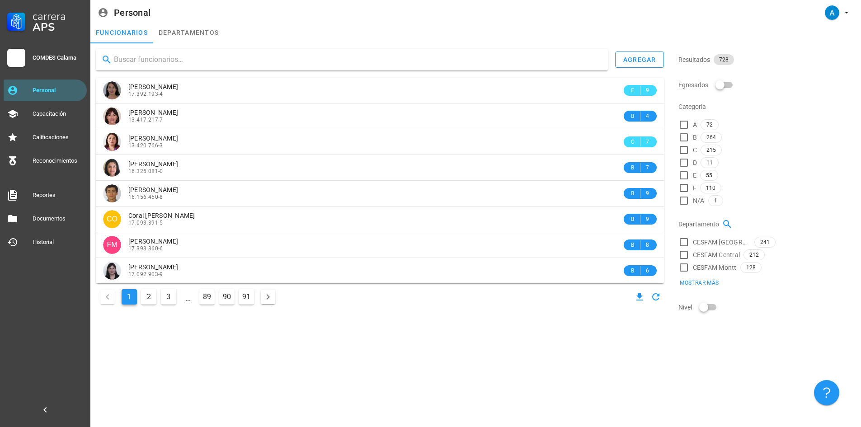
click at [147, 62] on input "text" at bounding box center [357, 59] width 487 height 14
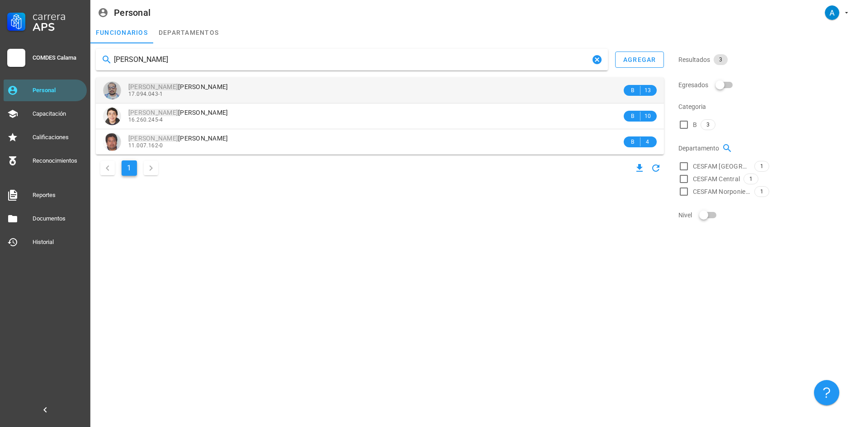
type input "[PERSON_NAME]"
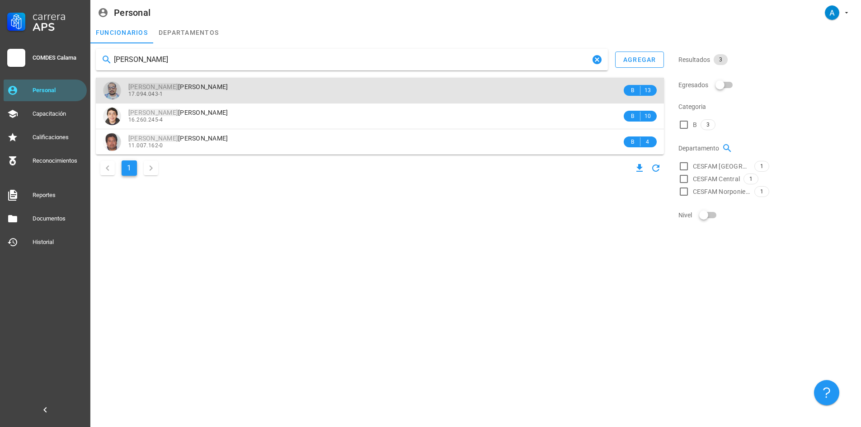
click at [205, 91] on div "17.094.043-1" at bounding box center [375, 94] width 494 height 6
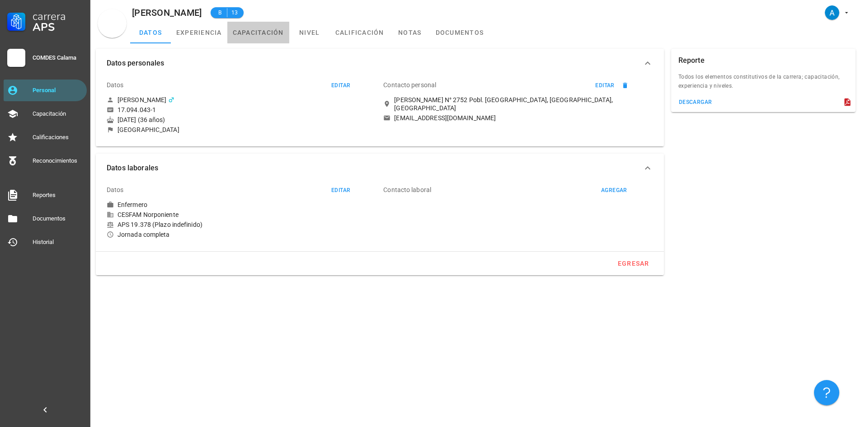
click at [277, 30] on link "capacitación" at bounding box center [258, 33] width 62 height 22
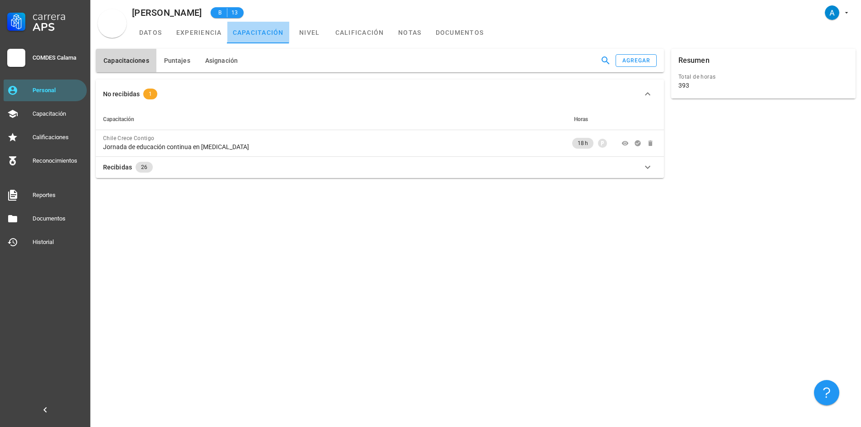
click at [269, 32] on link "capacitación" at bounding box center [258, 33] width 62 height 22
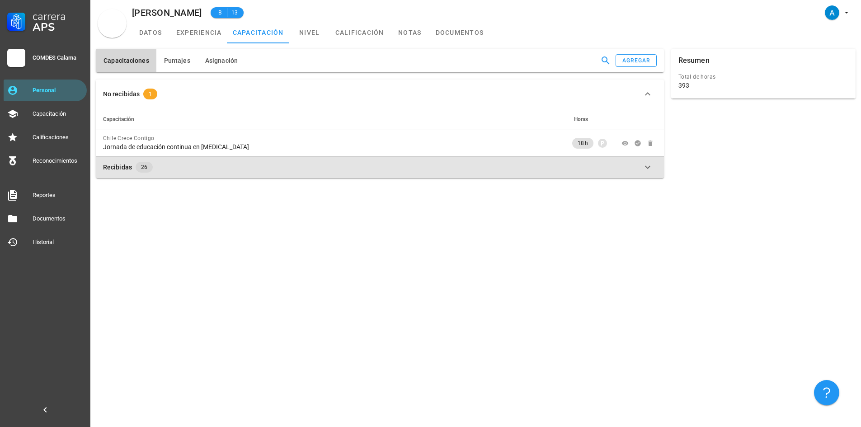
click at [147, 168] on span "26" at bounding box center [144, 167] width 17 height 11
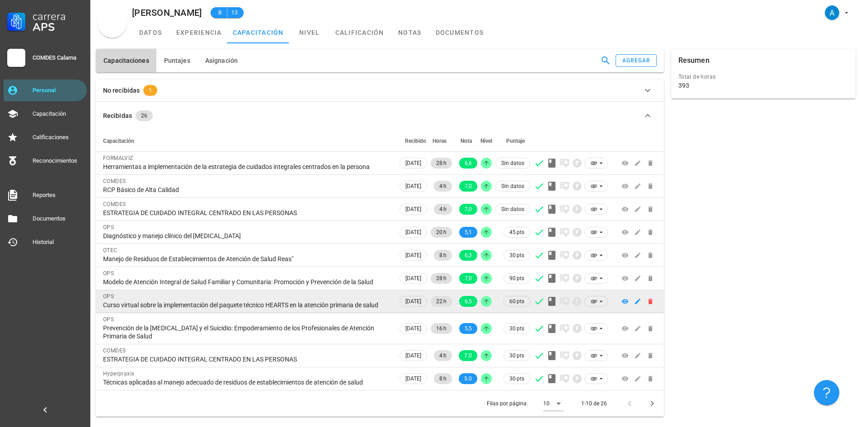
scroll to position [3, 0]
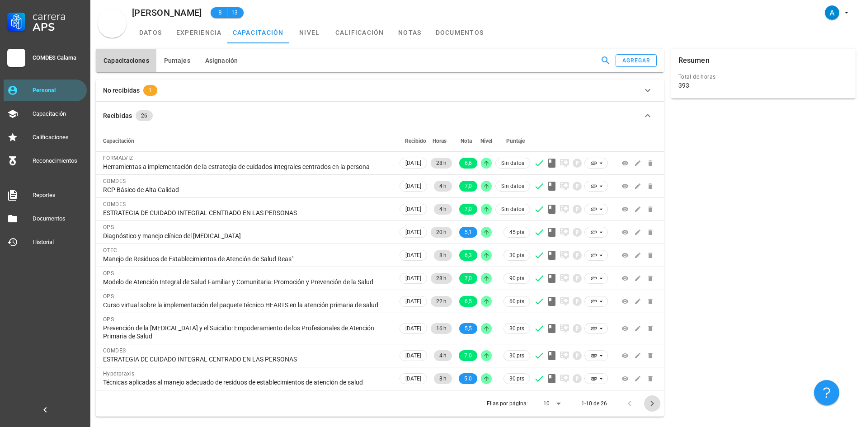
click at [652, 406] on icon "Página siguiente" at bounding box center [652, 403] width 3 height 5
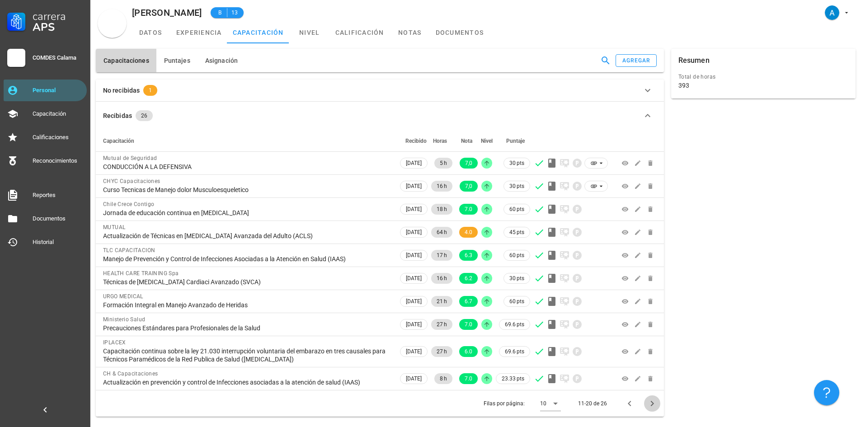
scroll to position [0, 0]
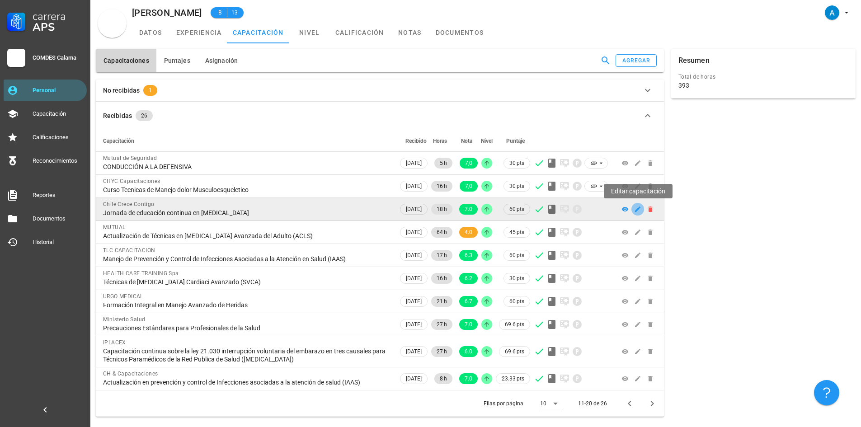
click at [639, 212] on icon "button" at bounding box center [637, 209] width 7 height 7
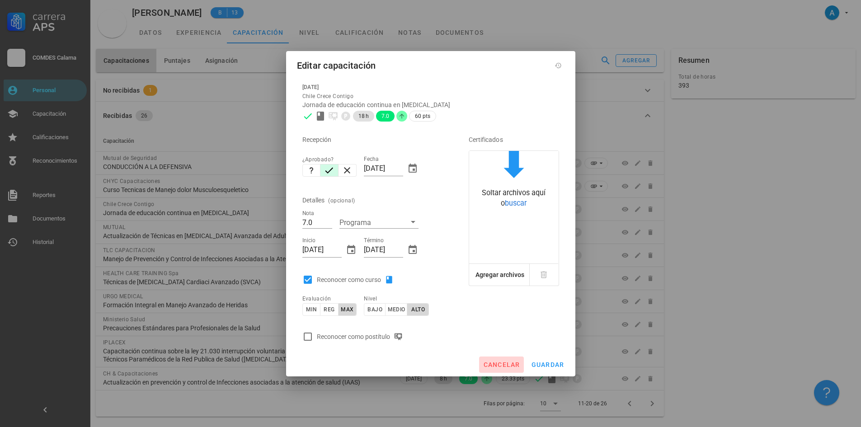
click at [510, 362] on span "cancelar" at bounding box center [501, 364] width 37 height 7
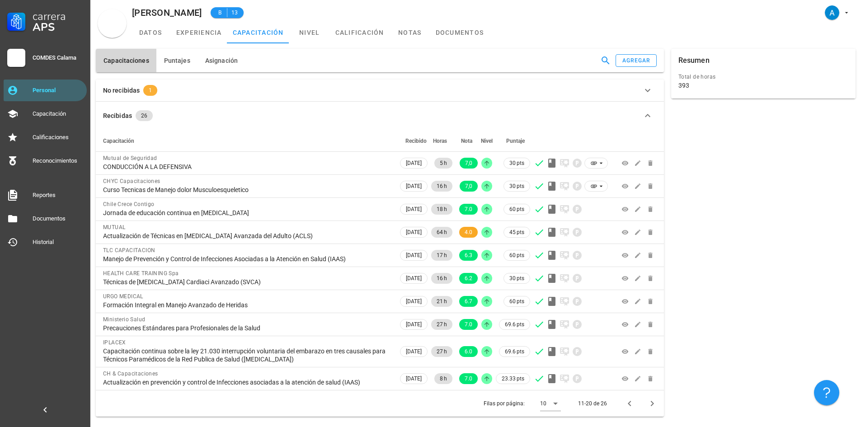
click at [144, 91] on span "1" at bounding box center [150, 90] width 14 height 11
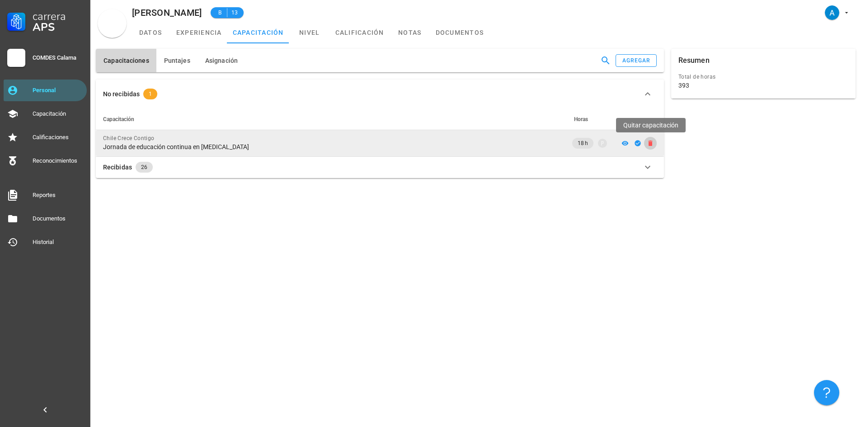
click at [651, 142] on icon "button" at bounding box center [650, 143] width 4 height 5
